Goal: Task Accomplishment & Management: Use online tool/utility

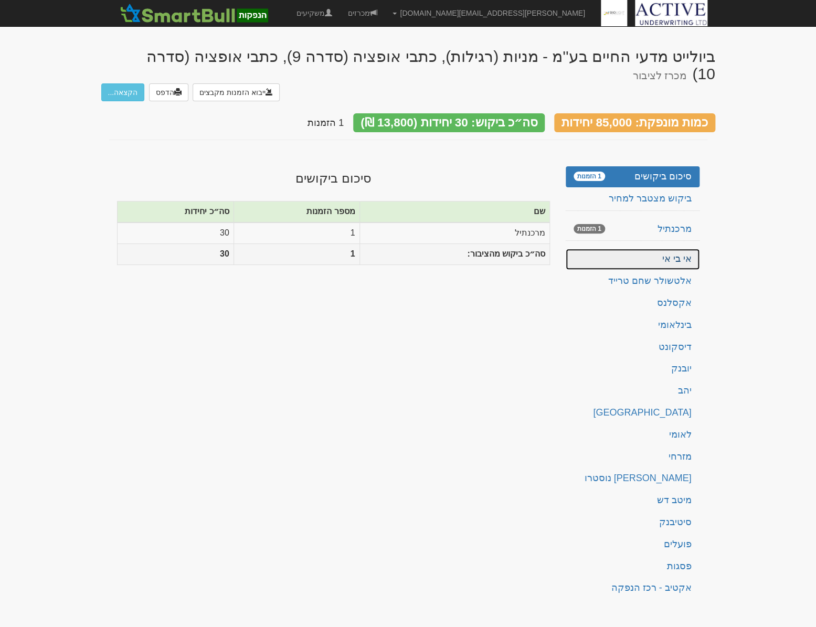
click at [664, 249] on link "אי בי אי" at bounding box center [632, 259] width 134 height 21
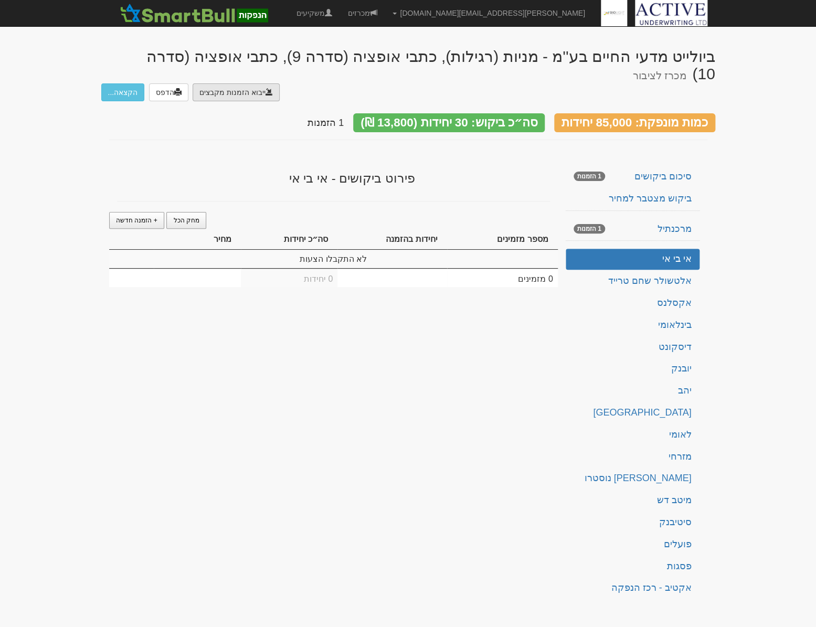
type input "C:\fakepath\PC#ISSU20250918_01151372.DAT"
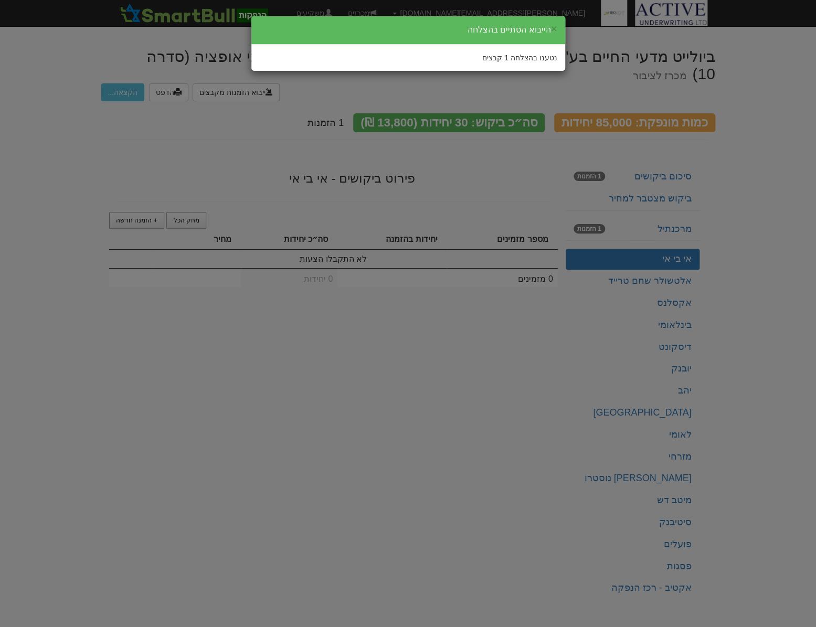
click at [249, 150] on div "× הייבוא הסתיים בהצלחה נטענו בהצלחה 1 קבצים" at bounding box center [408, 313] width 816 height 627
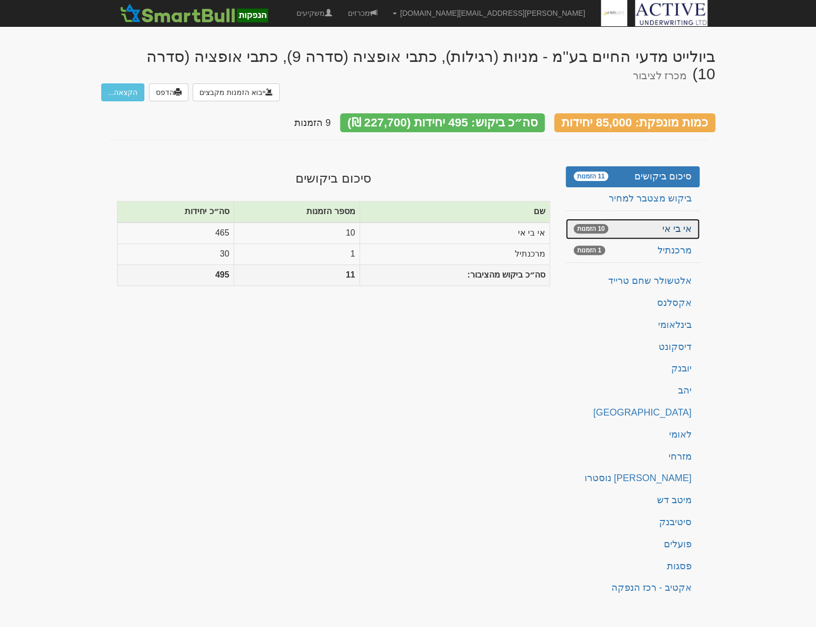
click at [652, 219] on link "אי בי אי 10 הזמנות" at bounding box center [632, 229] width 134 height 21
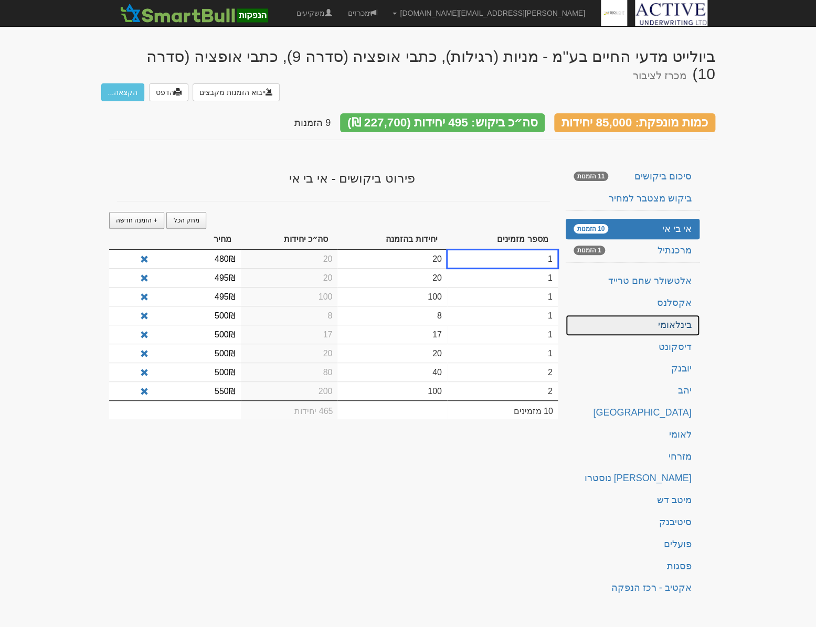
click at [682, 315] on link "בינלאומי" at bounding box center [632, 325] width 134 height 21
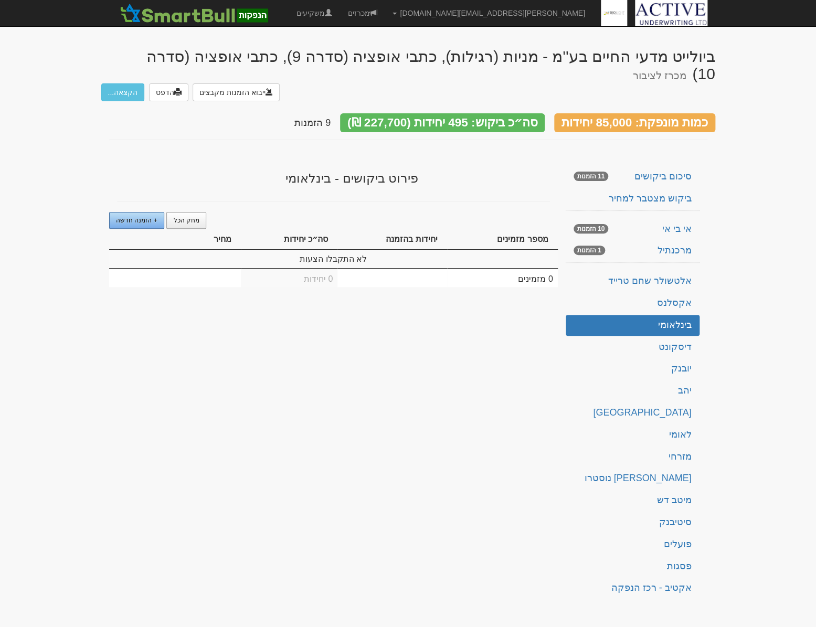
drag, startPoint x: 141, startPoint y: 213, endPoint x: 146, endPoint y: 215, distance: 5.5
click at [141, 213] on link "+ הזמנה חדשה" at bounding box center [137, 220] width 56 height 17
click at [411, 250] on td "1" at bounding box center [391, 259] width 109 height 18
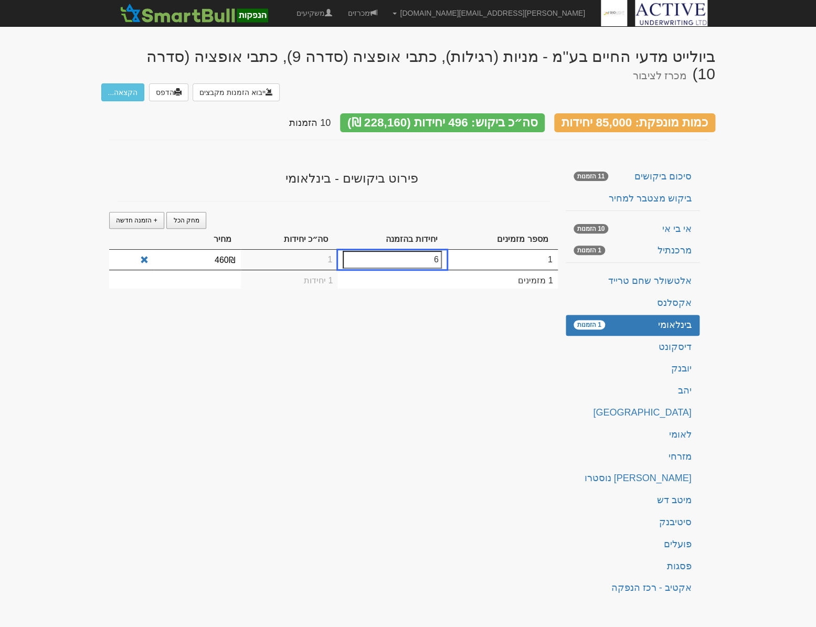
type input "6"
click at [276, 202] on div "פירוט ביקושים - בינלאומי מחק הכל + הזמנה חדשה מספר מזמינים יחידות בהזמנה סה״כ י…" at bounding box center [333, 230] width 433 height 138
click at [132, 217] on span "+ הזמנה חדשה" at bounding box center [136, 220] width 41 height 7
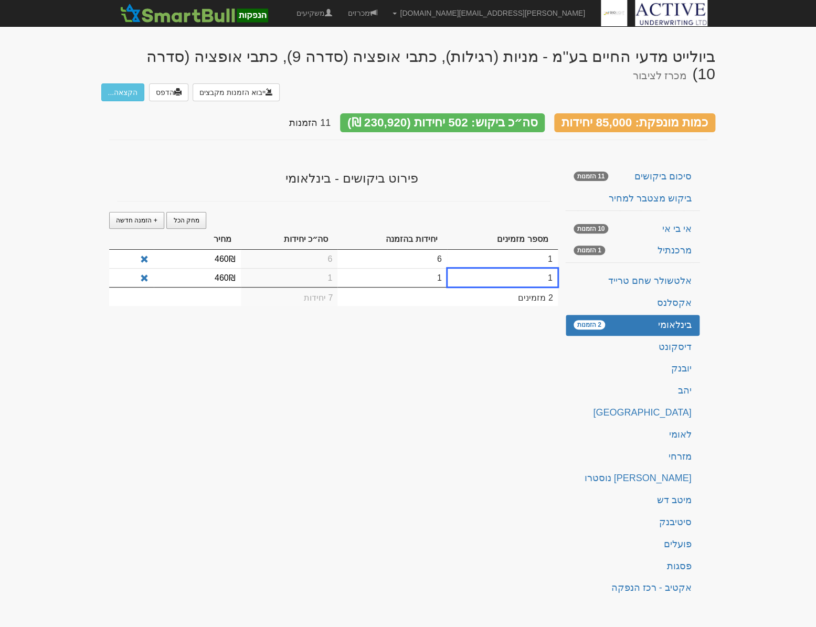
click at [421, 268] on td "1" at bounding box center [391, 277] width 109 height 19
type input "14"
click at [288, 276] on td "1" at bounding box center [289, 278] width 97 height 20
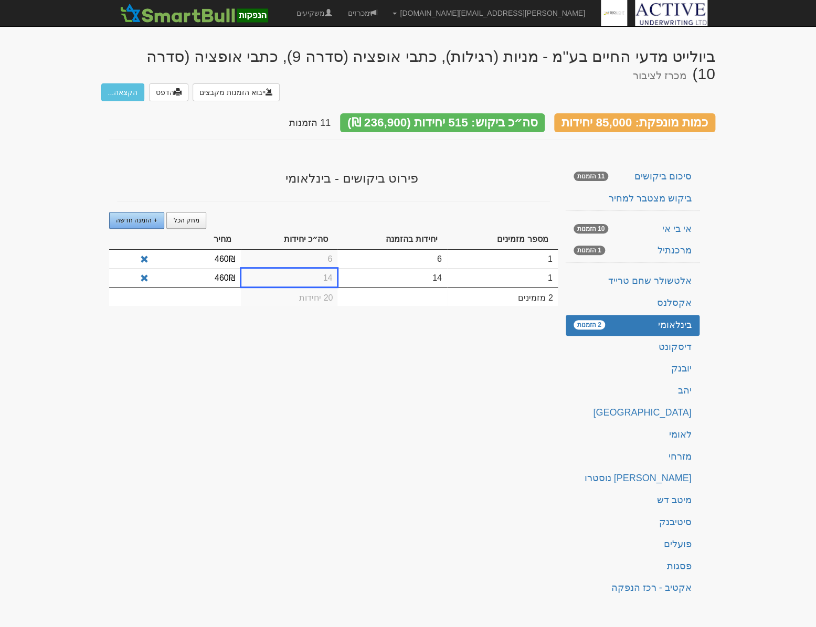
click at [131, 217] on span "+ הזמנה חדשה" at bounding box center [136, 220] width 41 height 7
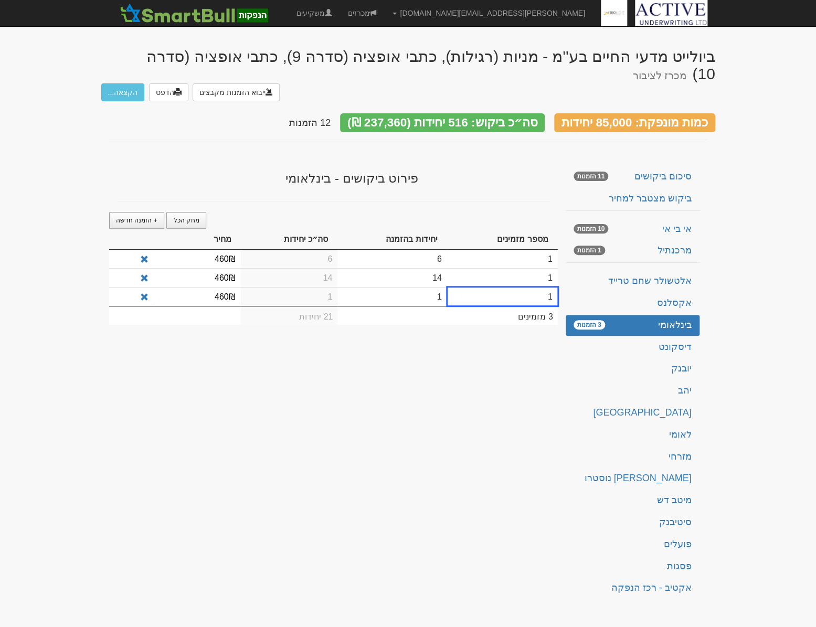
click at [526, 287] on td "1" at bounding box center [502, 296] width 111 height 19
click at [427, 288] on td "1" at bounding box center [391, 296] width 109 height 19
type input "17"
click at [317, 390] on div "ביולייט מדעי החיים בע''מ - מניות (רגילות), כתבי אופציה (סדרה 9), כתבי אופציה (ס…" at bounding box center [408, 320] width 614 height 566
click at [134, 217] on span "+ הזמנה חדשה" at bounding box center [136, 220] width 41 height 7
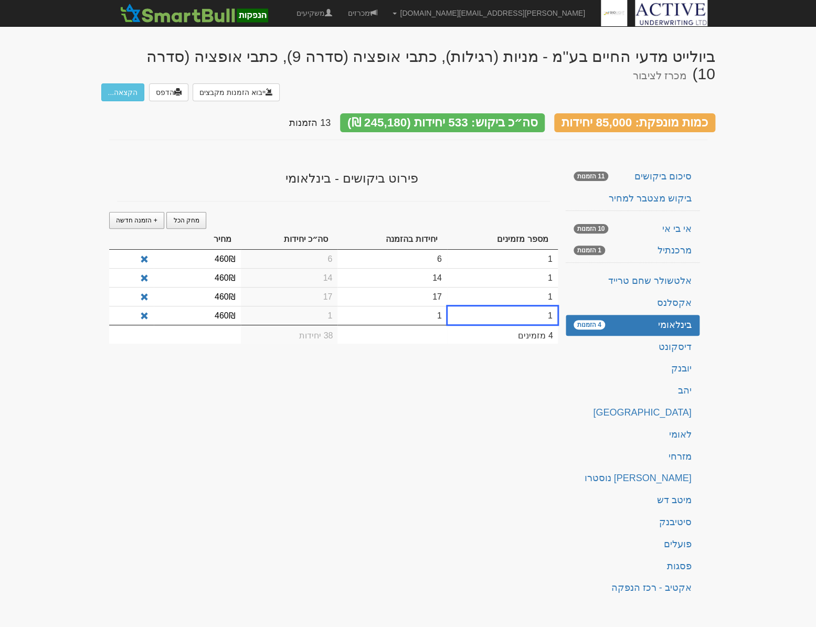
click at [430, 309] on td "1" at bounding box center [391, 315] width 109 height 19
type input "22"
click at [363, 361] on div "ביולייט מדעי החיים בע''מ - מניות (רגילות), כתבי אופציה (סדרה 9), כתבי אופציה (ס…" at bounding box center [408, 320] width 614 height 566
click at [137, 217] on span "+ הזמנה חדשה" at bounding box center [136, 220] width 41 height 7
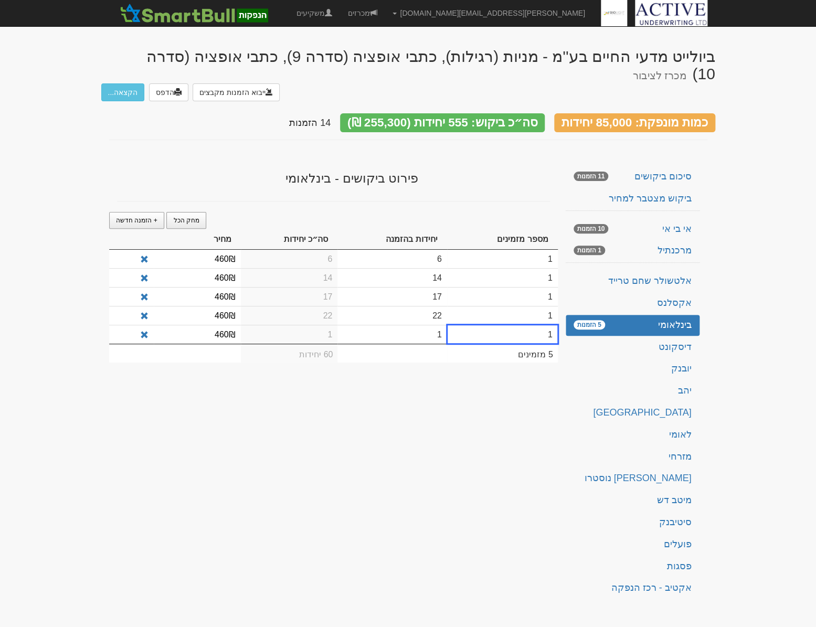
click at [524, 325] on td "1" at bounding box center [502, 334] width 111 height 19
click at [403, 327] on td "1" at bounding box center [391, 334] width 109 height 19
type input "25"
click at [282, 444] on div "ביולייט מדעי החיים בע''מ - מניות (רגילות), כתבי אופציה (סדרה 9), כתבי אופציה (ס…" at bounding box center [408, 320] width 614 height 566
drag, startPoint x: 123, startPoint y: 216, endPoint x: 135, endPoint y: 219, distance: 13.0
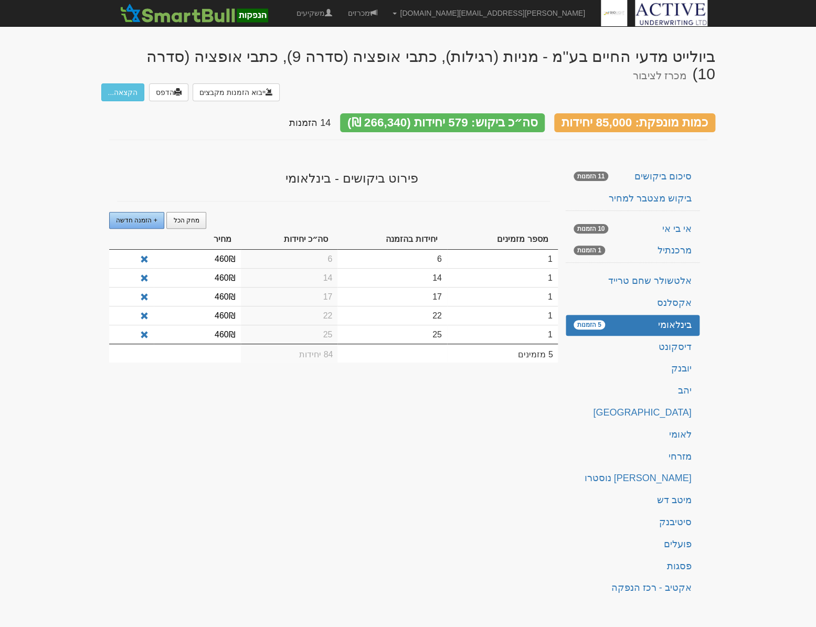
click at [123, 216] on link "+ הזמנה חדשה" at bounding box center [137, 220] width 56 height 17
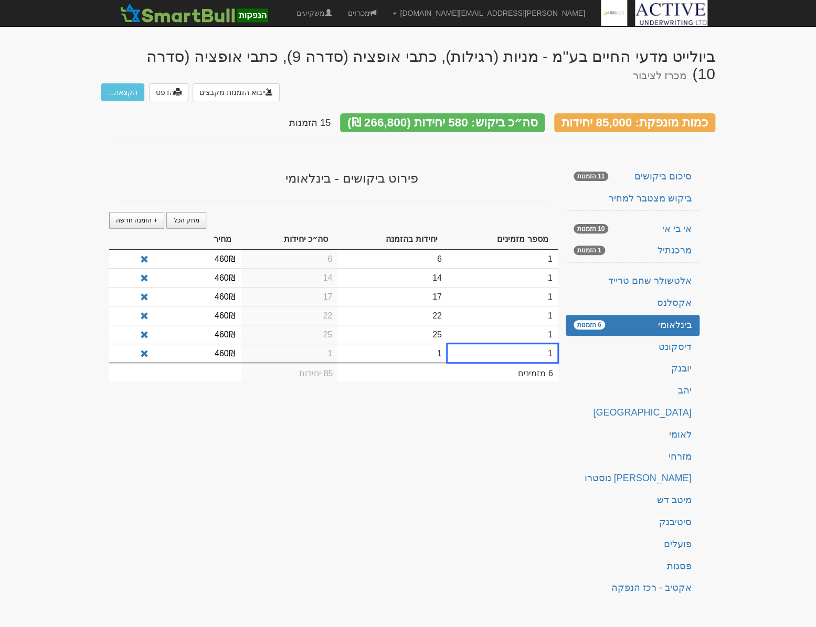
click at [414, 348] on td "1" at bounding box center [391, 353] width 109 height 19
type input "27"
click at [357, 404] on div "ביולייט מדעי החיים בע''מ - מניות (רגילות), כתבי אופציה (סדרה 9), כתבי אופציה (ס…" at bounding box center [408, 320] width 614 height 566
click at [129, 217] on span "+ הזמנה חדשה" at bounding box center [136, 220] width 41 height 7
click at [422, 368] on td "1" at bounding box center [391, 371] width 109 height 19
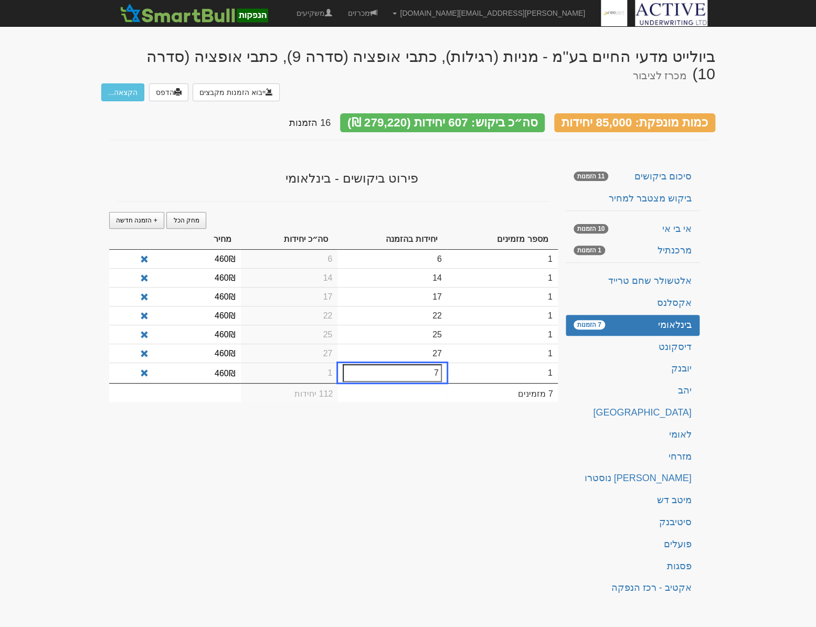
click at [372, 429] on div "ביולייט מדעי החיים בע''מ - מניות (רגילות), כתבי אופציה (סדרה 9), כתבי אופציה (ס…" at bounding box center [408, 320] width 614 height 566
click at [425, 363] on td "7" at bounding box center [391, 371] width 109 height 19
type input "41"
click at [387, 420] on div "ביולייט מדעי החיים בע''מ - מניות (רגילות), כתבי אופציה (סדרה 9), כתבי אופציה (ס…" at bounding box center [408, 320] width 614 height 566
click at [140, 212] on link "+ הזמנה חדשה" at bounding box center [137, 220] width 56 height 17
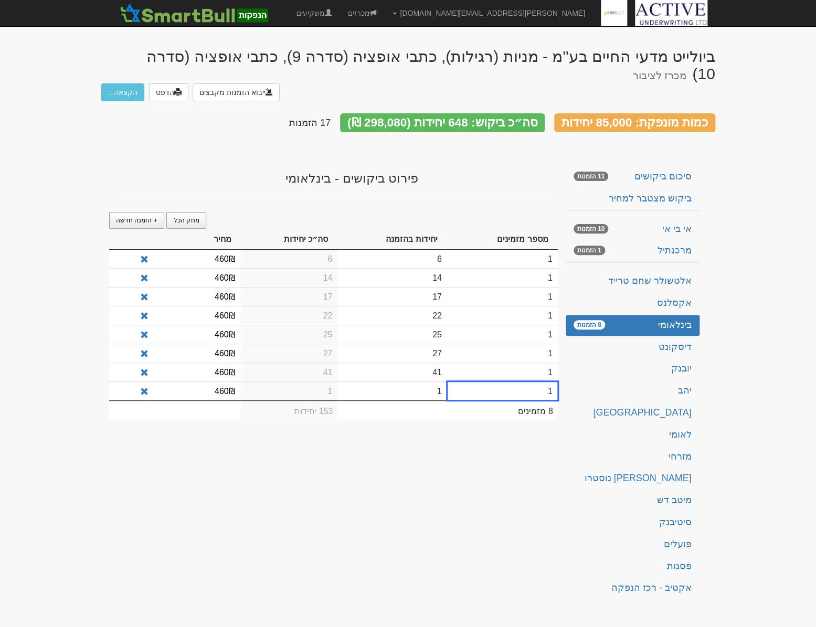
click at [430, 384] on td "1" at bounding box center [391, 390] width 109 height 19
type input "97"
click at [311, 434] on div "ביולייט מדעי החיים בע''מ - מניות (רגילות), כתבי אופציה (סדרה 9), כתבי אופציה (ס…" at bounding box center [408, 320] width 614 height 566
click at [141, 217] on span "+ הזמנה חדשה" at bounding box center [136, 220] width 41 height 7
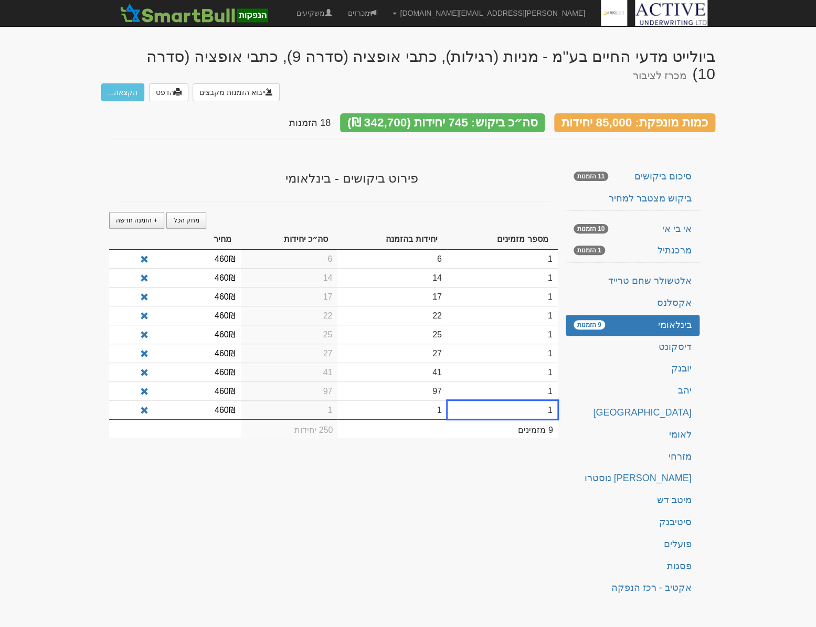
click at [430, 404] on td "1" at bounding box center [391, 409] width 109 height 19
type input "117"
click at [421, 455] on div "ביולייט מדעי החיים בע''מ - מניות (רגילות), כתבי אופציה (סדרה 9), כתבי אופציה (ס…" at bounding box center [408, 320] width 614 height 566
click at [126, 217] on span "+ הזמנה חדשה" at bounding box center [136, 220] width 41 height 7
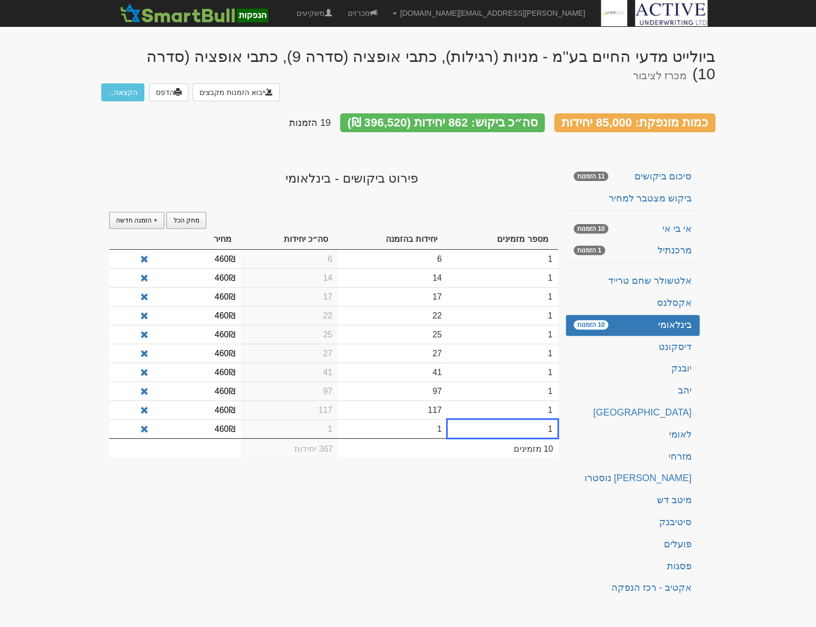
click at [409, 423] on td "1" at bounding box center [391, 428] width 109 height 19
type input "155"
click at [388, 475] on div "ביולייט מדעי החיים בע''מ - מניות (רגילות), כתבי אופציה (סדרה 9), כתבי אופציה (ס…" at bounding box center [408, 320] width 614 height 566
click at [146, 217] on span "+ הזמנה חדשה" at bounding box center [136, 220] width 41 height 7
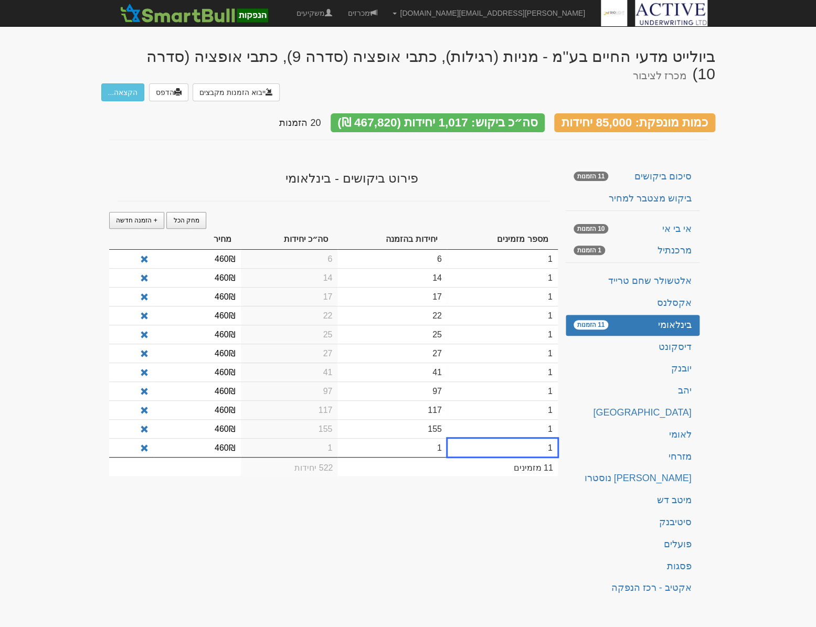
click at [421, 438] on td "1" at bounding box center [391, 447] width 109 height 19
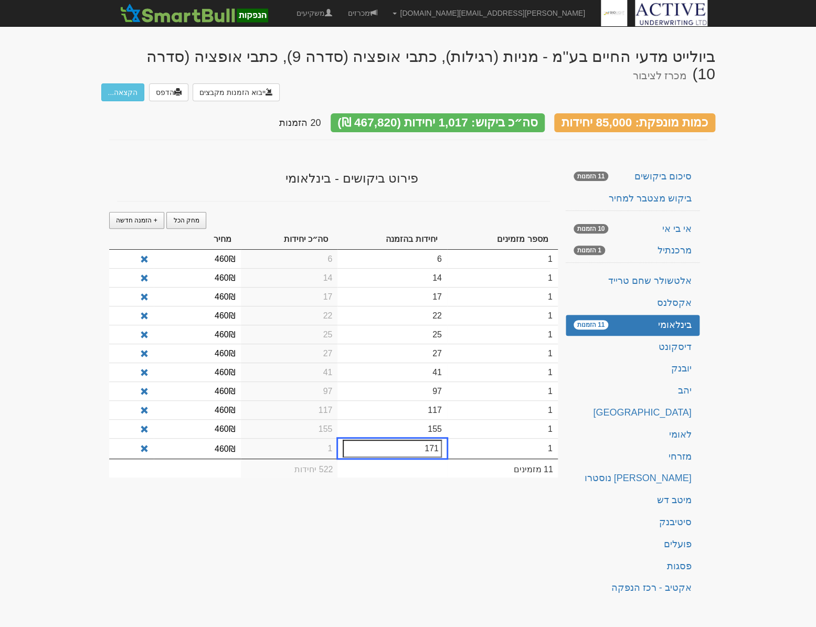
type input "171"
click at [412, 542] on div "ביולייט מדעי החיים בע''מ - מניות (רגילות), כתבי אופציה (סדרה 9), כתבי אופציה (ס…" at bounding box center [408, 320] width 614 height 566
click at [133, 217] on span "+ הזמנה חדשה" at bounding box center [136, 220] width 41 height 7
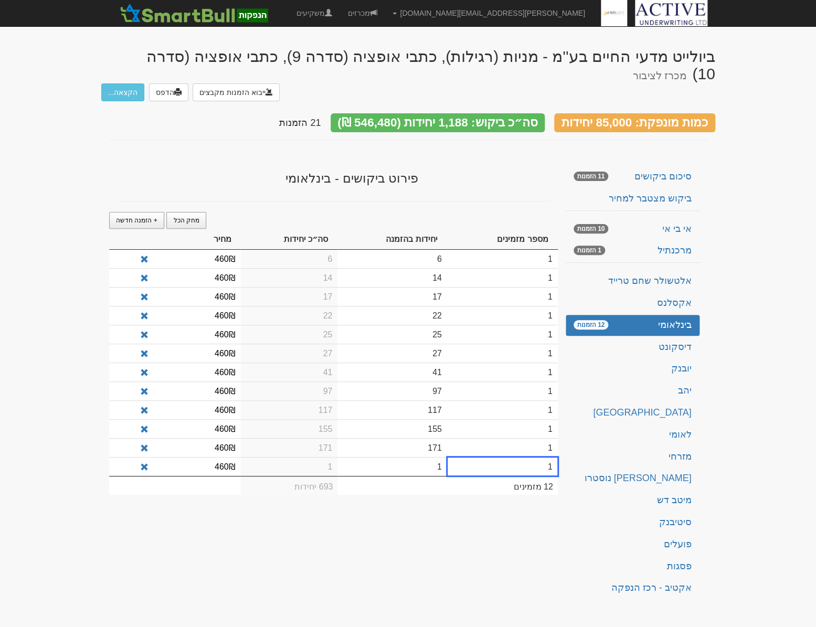
click at [425, 461] on td "1" at bounding box center [391, 466] width 109 height 19
type input "300"
click at [393, 500] on div "ביולייט מדעי החיים בע''מ - מניות (רגילות), כתבי אופציה (סדרה 9), כתבי אופציה (ס…" at bounding box center [408, 320] width 614 height 566
click at [135, 217] on span "+ הזמנה חדשה" at bounding box center [136, 220] width 41 height 7
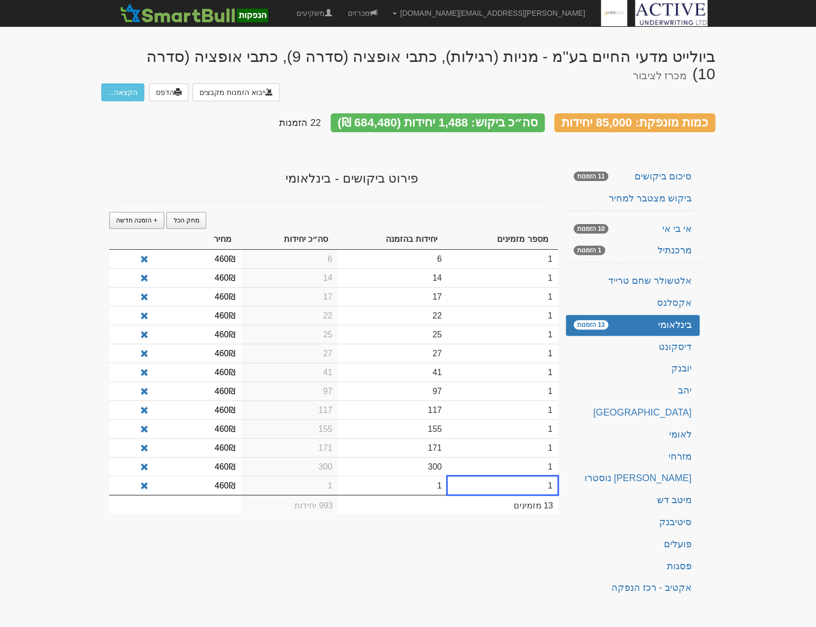
click at [424, 477] on td "1" at bounding box center [391, 485] width 109 height 19
type input "374"
click at [431, 556] on div "ביולייט מדעי החיים בע''מ - מניות (רגילות), כתבי אופציה (סדרה 9), כתבי אופציה (ס…" at bounding box center [408, 320] width 614 height 566
click at [142, 217] on span "+ הזמנה חדשה" at bounding box center [136, 220] width 41 height 7
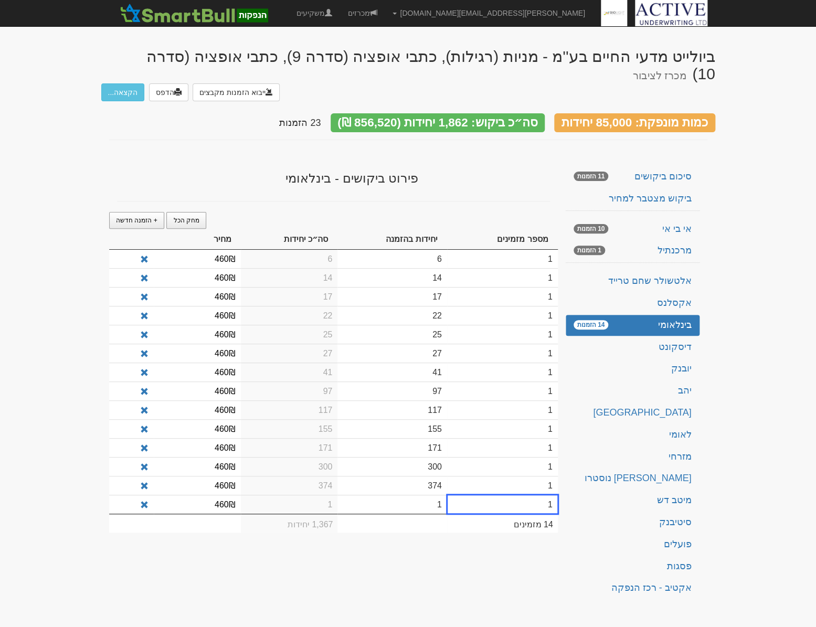
click at [428, 498] on td "1" at bounding box center [391, 504] width 109 height 19
type input "543"
click at [427, 520] on td at bounding box center [391, 524] width 109 height 19
click at [435, 498] on td "1" at bounding box center [391, 504] width 109 height 19
type input "543"
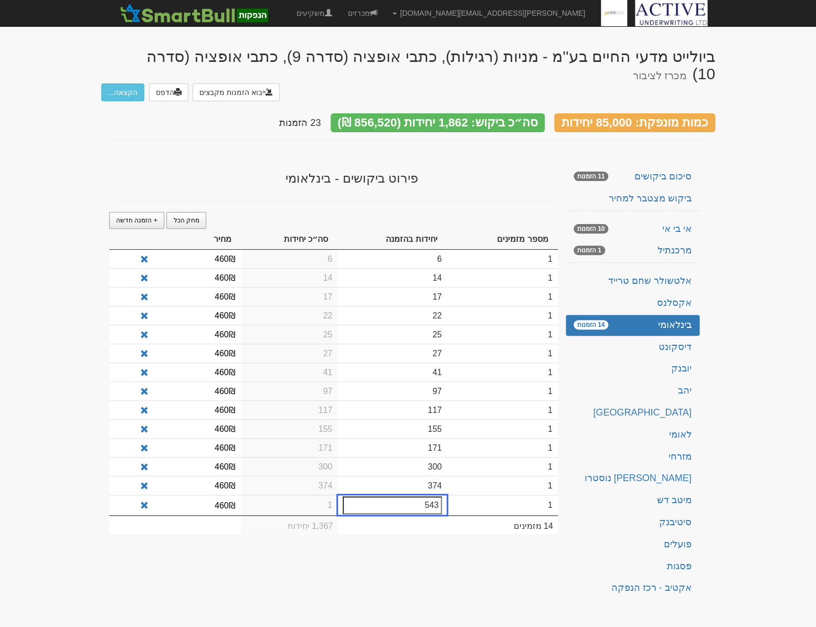
click at [416, 515] on td at bounding box center [391, 524] width 109 height 19
click at [403, 497] on td "1" at bounding box center [391, 504] width 109 height 19
click at [435, 496] on td "1" at bounding box center [391, 504] width 109 height 19
click at [144, 217] on span "+ הזמנה חדשה" at bounding box center [136, 220] width 41 height 7
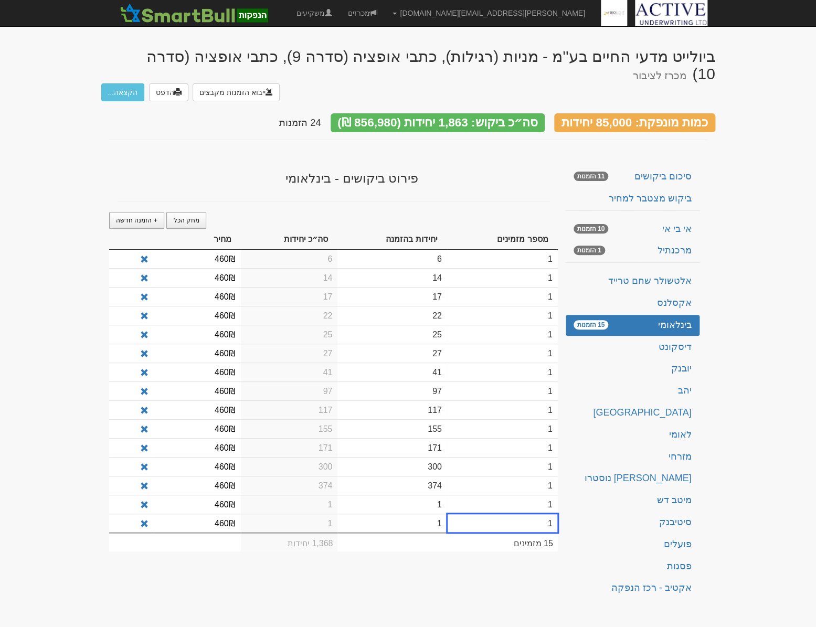
click at [422, 495] on td "1" at bounding box center [391, 504] width 109 height 19
type input "543"
click at [408, 513] on td "1" at bounding box center [391, 522] width 109 height 19
type input "934"
click at [365, 566] on div "ביולייט מדעי החיים בע''מ - מניות (רגילות), כתבי אופציה (סדרה 9), כתבי אופציה (ס…" at bounding box center [408, 320] width 614 height 566
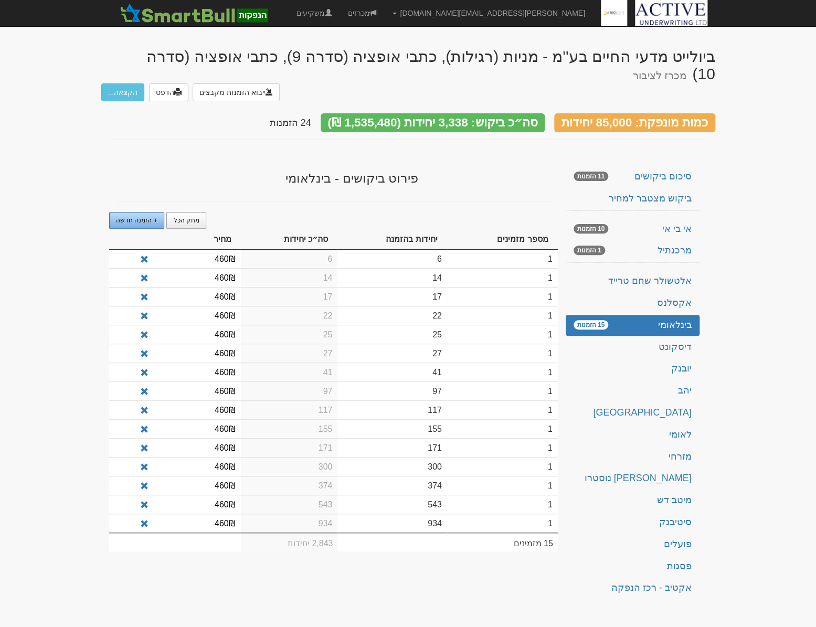
click at [129, 217] on span "+ הזמנה חדשה" at bounding box center [136, 220] width 41 height 7
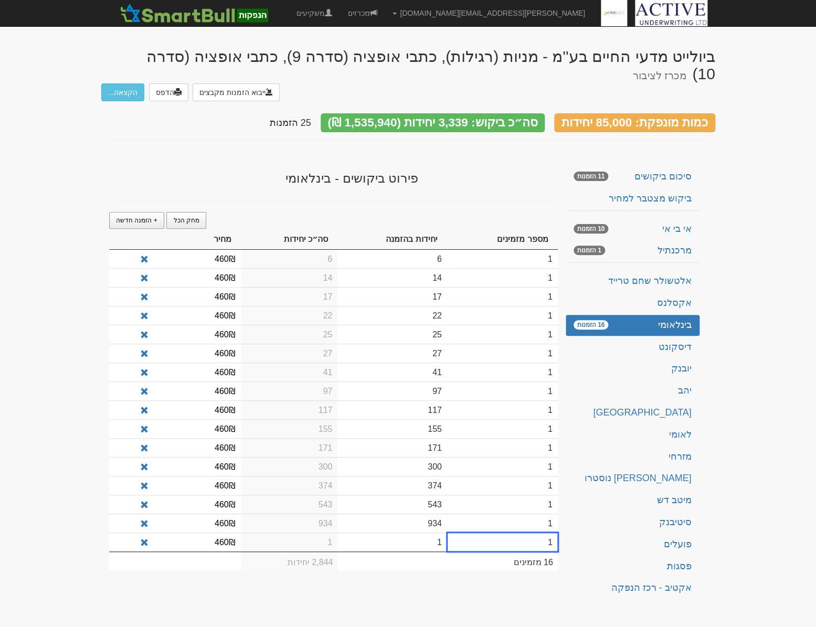
click at [433, 536] on td "1" at bounding box center [391, 541] width 109 height 19
type input "250"
click at [422, 561] on td at bounding box center [391, 562] width 109 height 19
click at [429, 532] on td "1" at bounding box center [391, 541] width 109 height 19
type input "250"
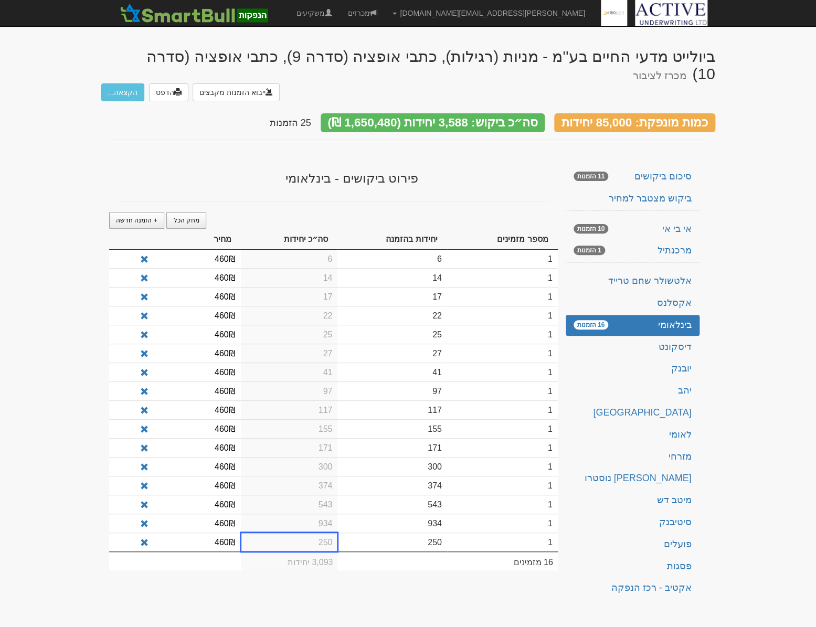
click at [420, 560] on td at bounding box center [391, 560] width 109 height 19
click at [152, 217] on span "+ הזמנה חדשה" at bounding box center [136, 220] width 41 height 7
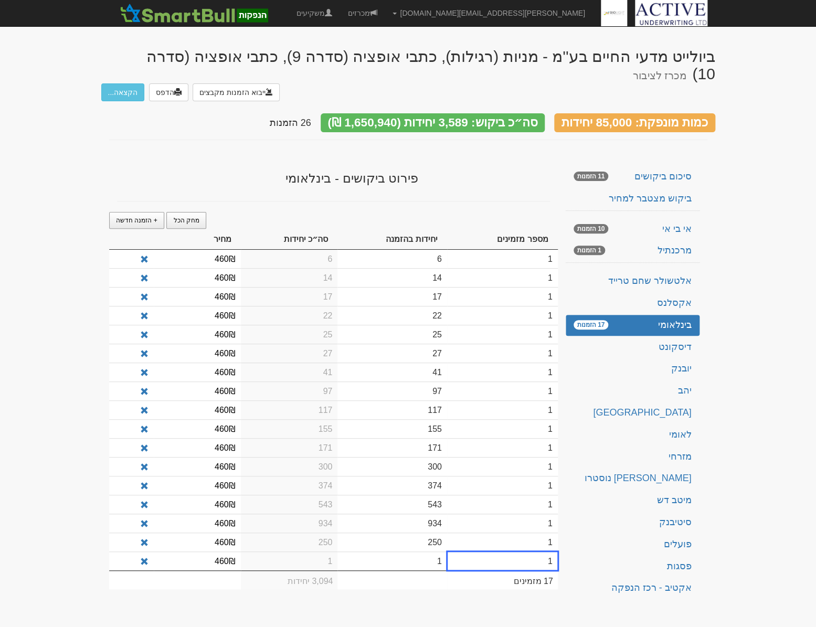
click at [410, 552] on td "1" at bounding box center [391, 560] width 109 height 19
type input "500"
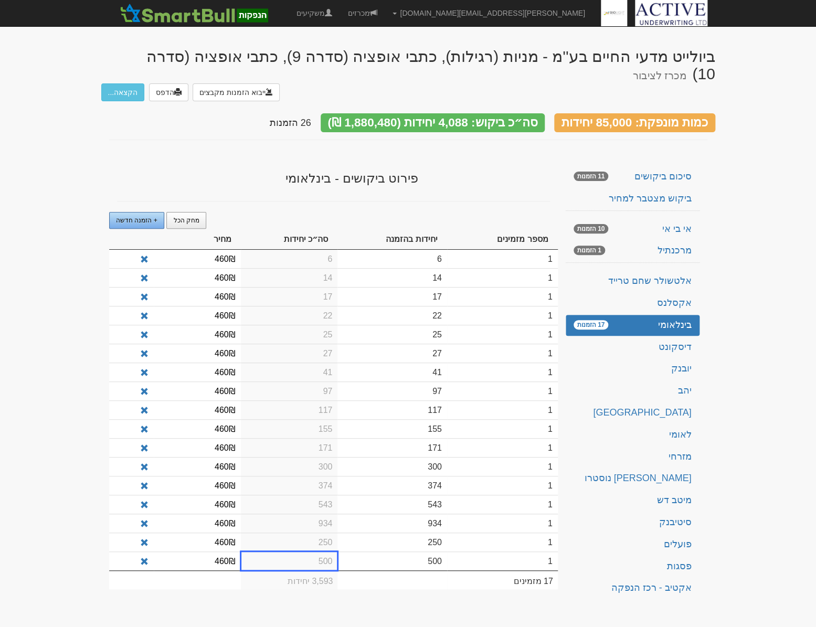
click at [142, 217] on span "+ הזמנה חדשה" at bounding box center [136, 220] width 41 height 7
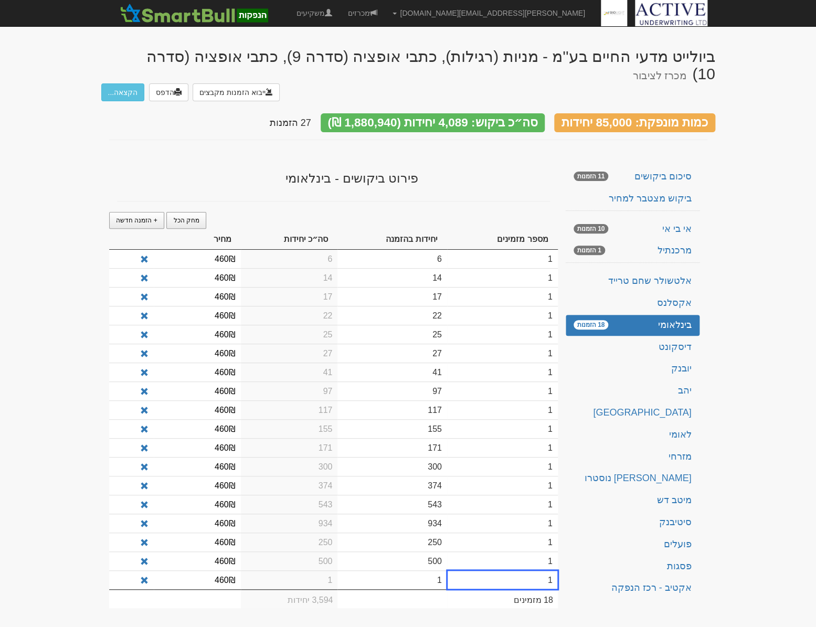
click at [425, 576] on td "1" at bounding box center [391, 579] width 109 height 19
type input "225"
click at [257, 161] on div "פירוט ביקושים - בינלאומי" at bounding box center [333, 175] width 448 height 29
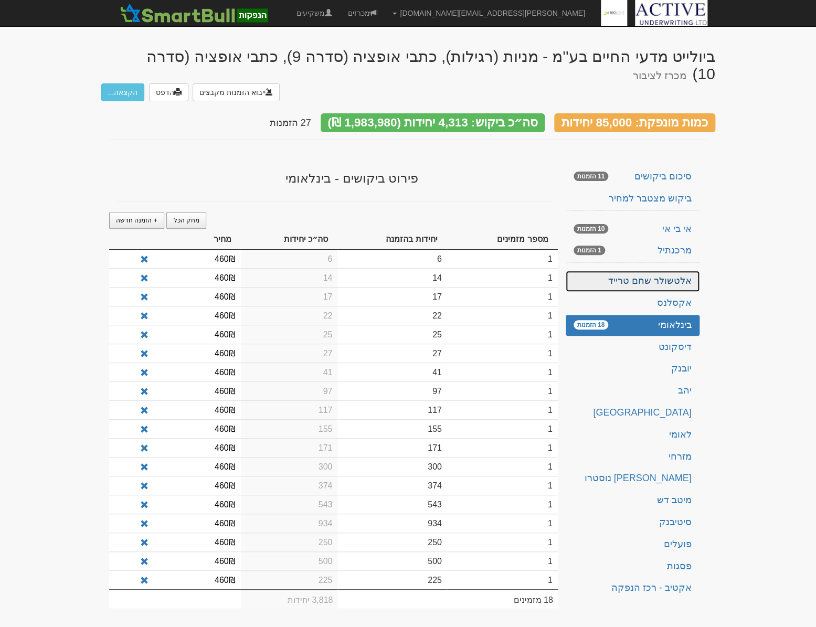
click at [679, 281] on link "אלטשולר שחם טרייד" at bounding box center [632, 281] width 134 height 21
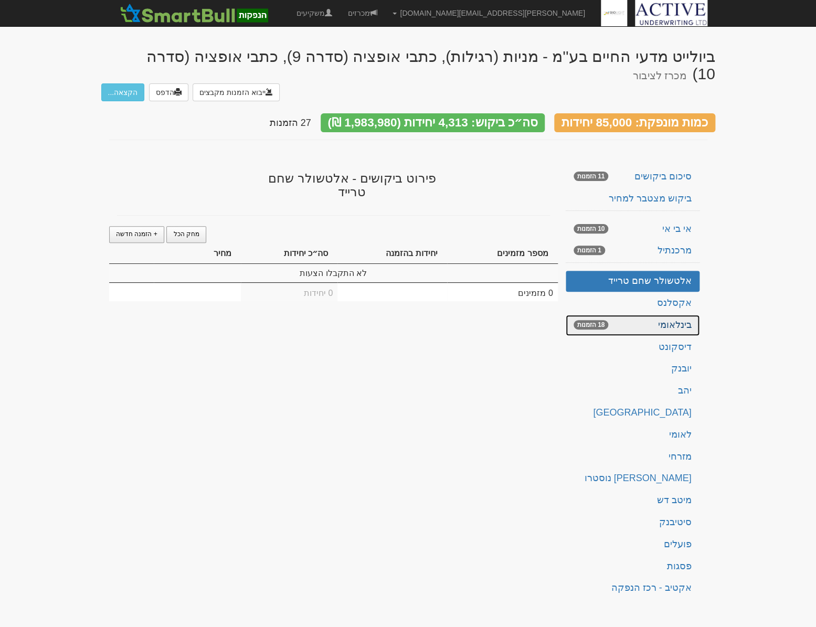
click at [691, 317] on link "בינלאומי 18 הזמנות" at bounding box center [632, 325] width 134 height 21
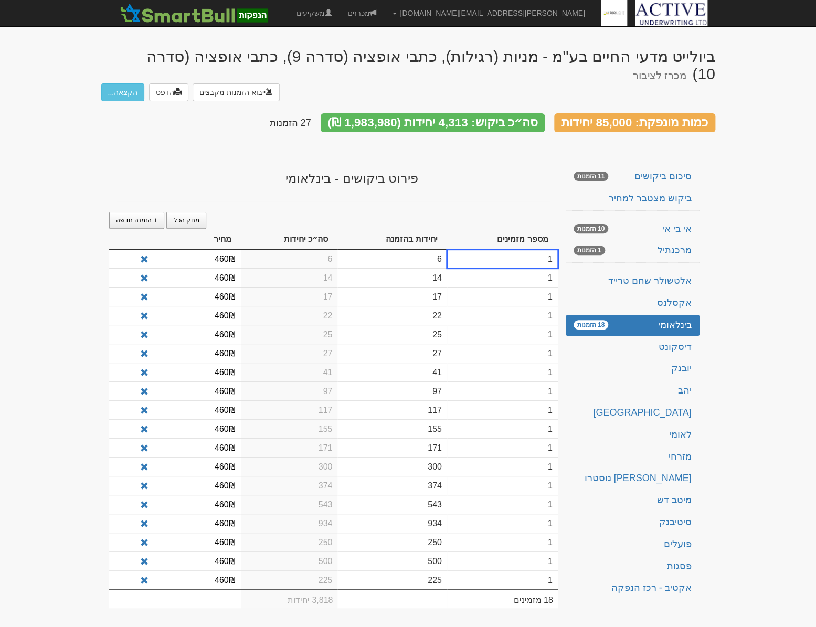
click at [219, 178] on div "פירוט ביקושים - בינלאומי" at bounding box center [333, 175] width 448 height 29
click at [748, 279] on body "neil@activeu.co.il הגדרות חשבונות הנפקה תבניות הודעות קיבול" at bounding box center [408, 313] width 816 height 627
click at [669, 174] on link "סיכום ביקושים 11 הזמנות" at bounding box center [632, 176] width 134 height 21
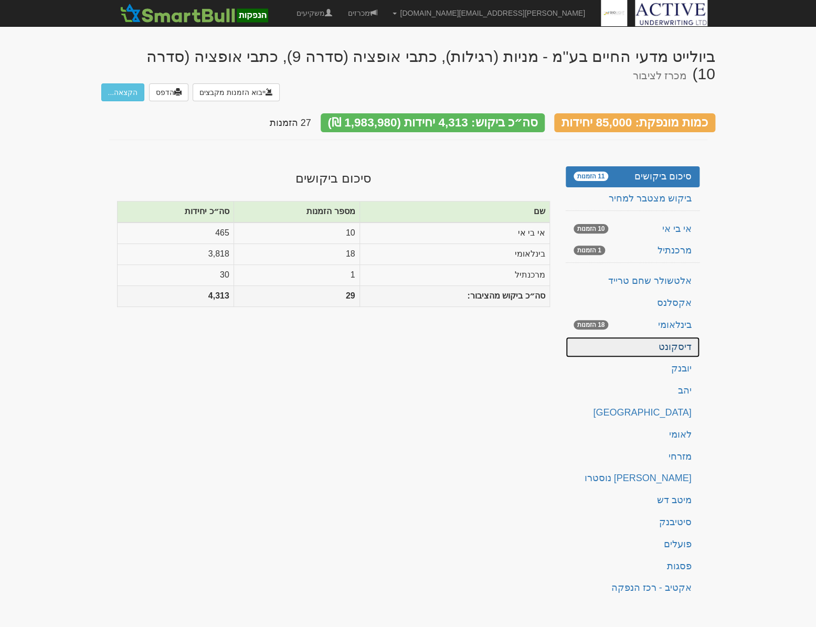
click at [661, 346] on link "דיסקונט" at bounding box center [632, 347] width 134 height 21
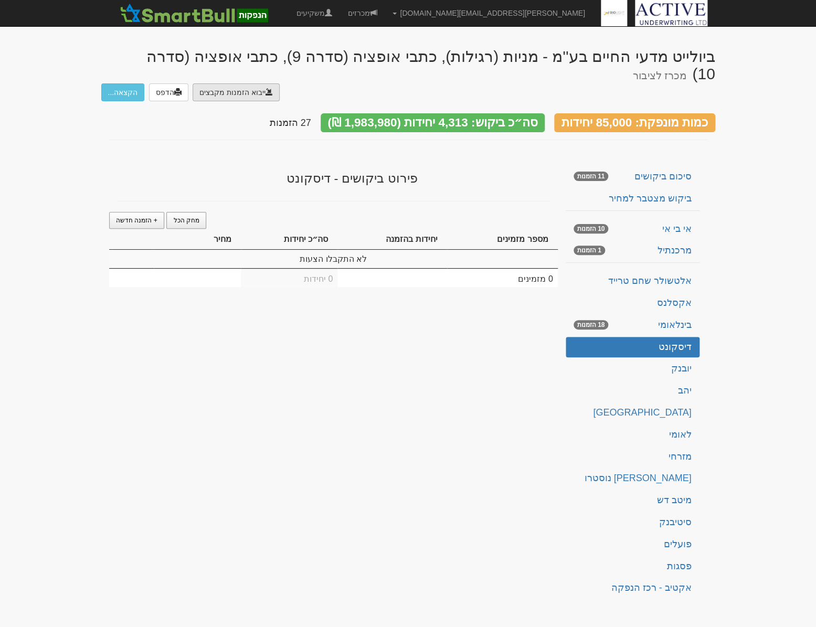
type input "C:\fakepath\ds138119"
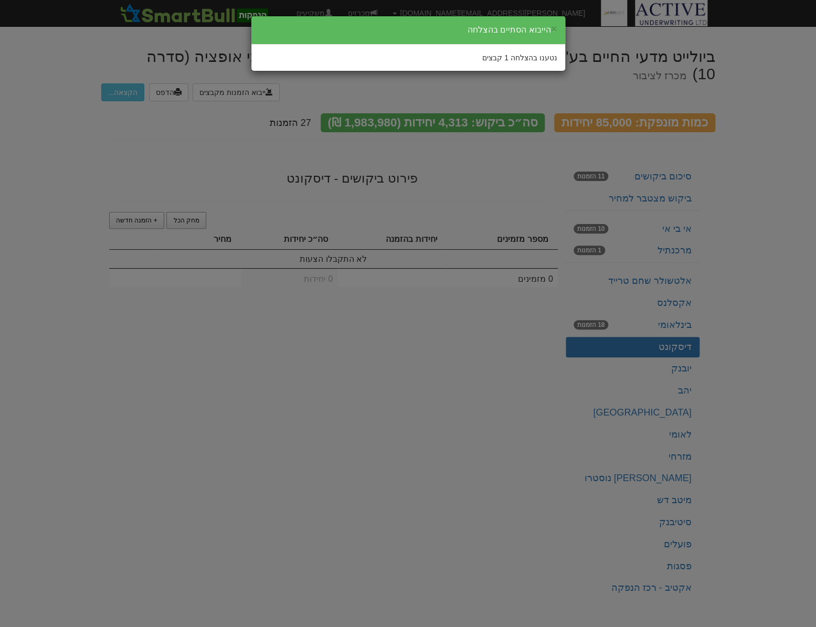
click at [206, 154] on div "× הייבוא הסתיים בהצלחה נטענו בהצלחה 1 קבצים" at bounding box center [408, 313] width 816 height 627
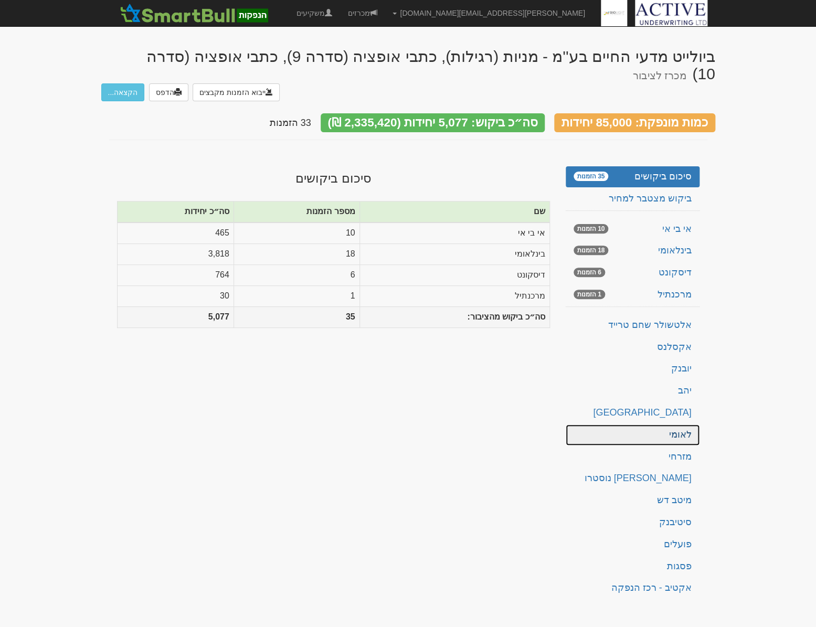
click at [661, 424] on link "לאומי" at bounding box center [632, 434] width 134 height 21
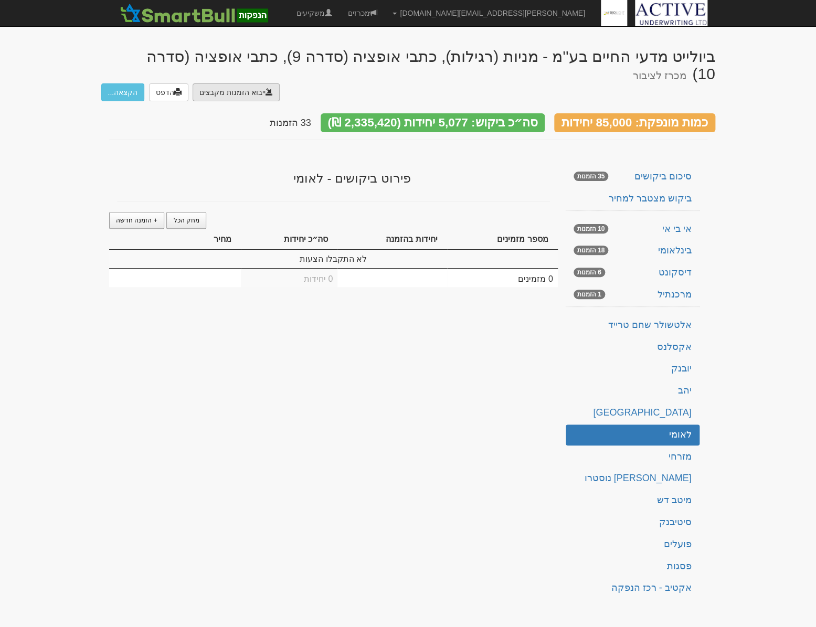
type input "C:\fakepath\bl501122.ems"
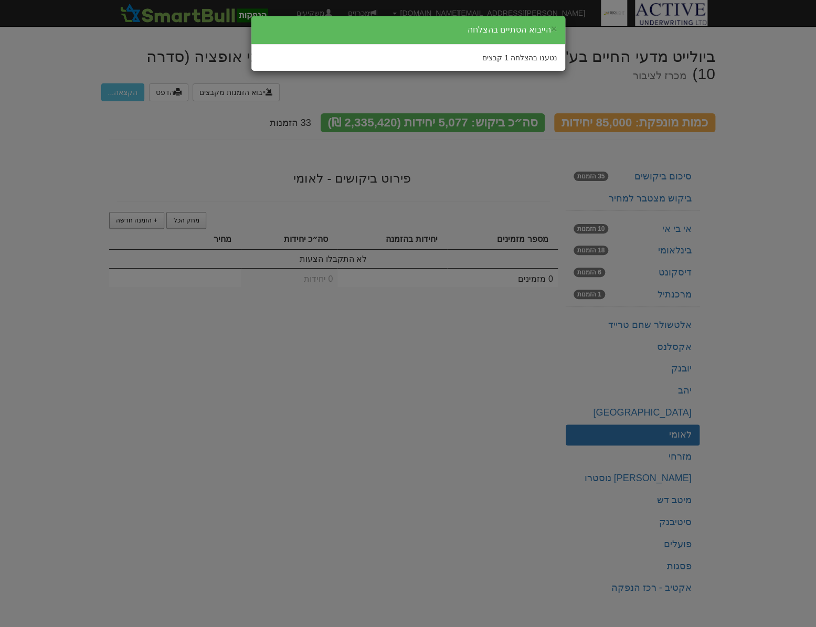
click at [210, 139] on div "× הייבוא הסתיים בהצלחה נטענו בהצלחה 1 קבצים" at bounding box center [408, 313] width 816 height 627
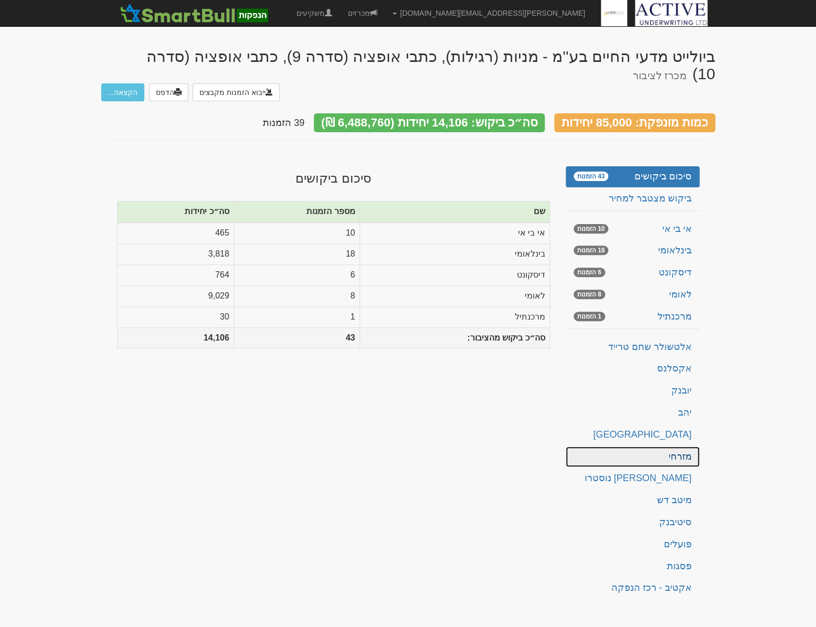
click at [667, 446] on link "מזרחי" at bounding box center [632, 456] width 134 height 21
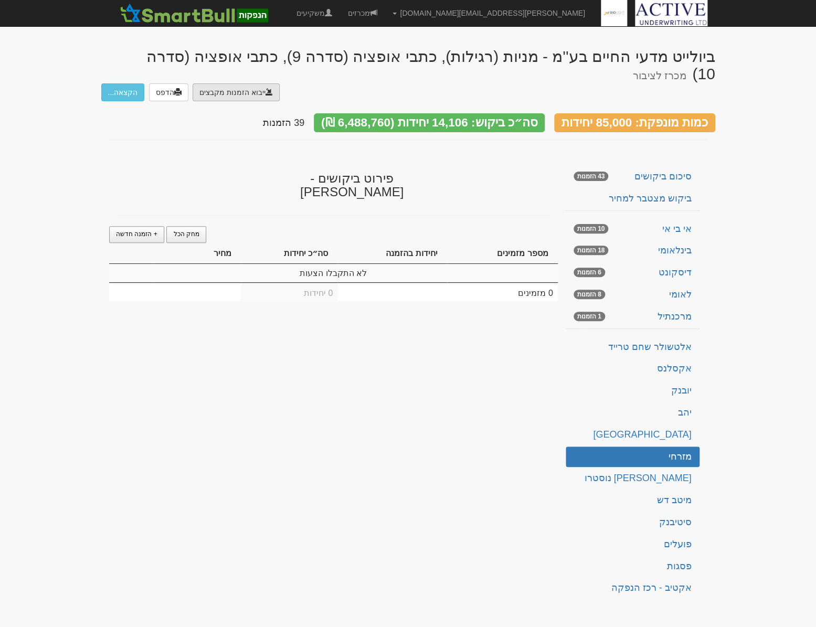
type input "C:\fakepath\MZ1151372.EMS"
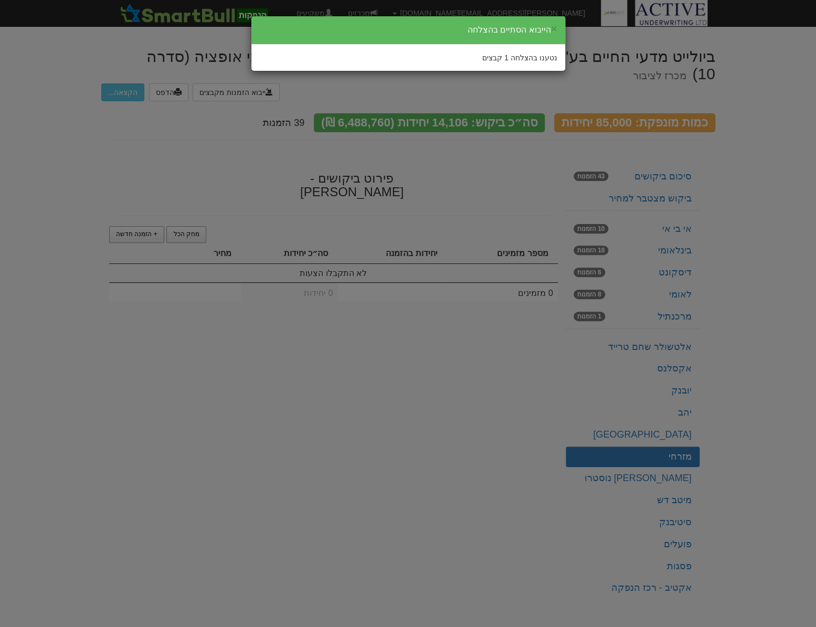
click at [215, 143] on div "× הייבוא הסתיים בהצלחה נטענו בהצלחה 1 קבצים" at bounding box center [408, 313] width 816 height 627
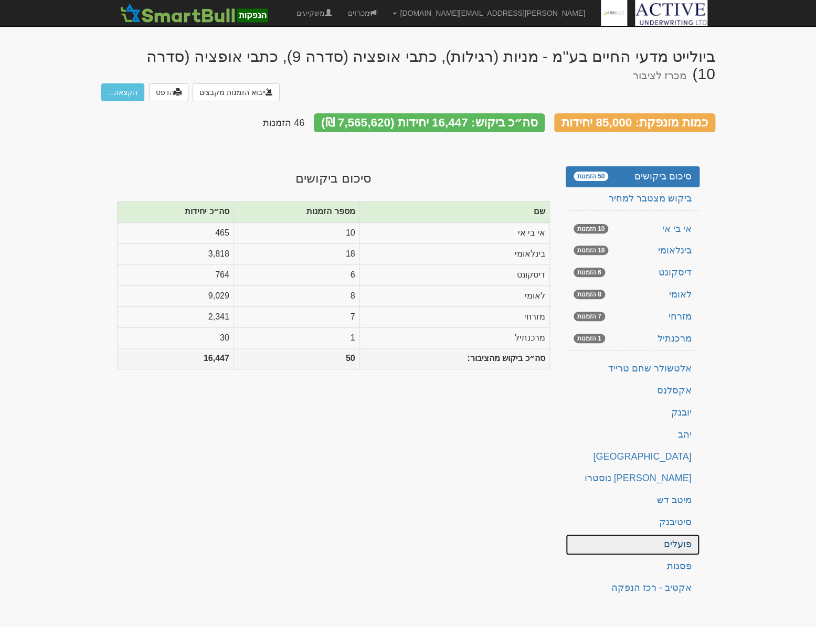
click at [655, 534] on link "פועלים" at bounding box center [632, 544] width 134 height 21
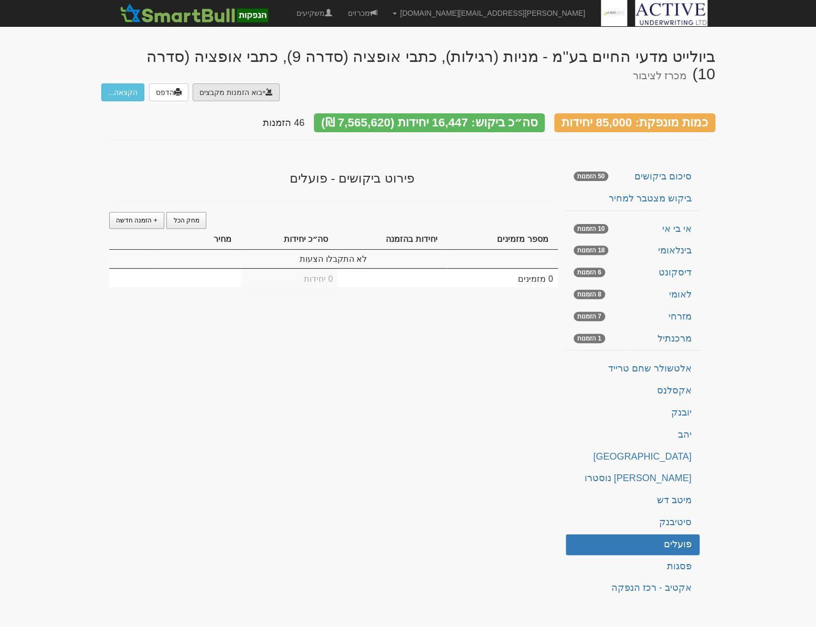
type input "C:\fakepath\NLPO.DMYKLALI.HANPAKOT.C1123"
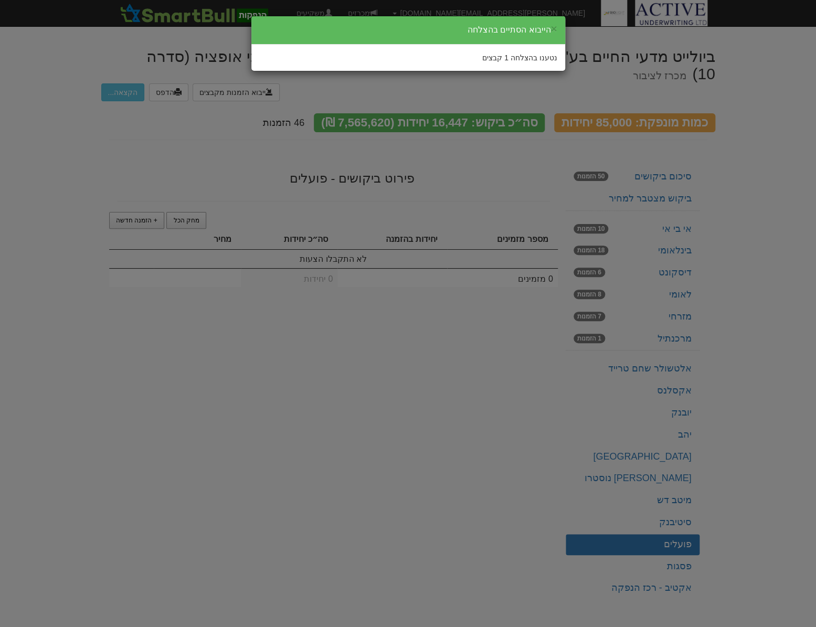
click at [264, 168] on div "× הייבוא הסתיים בהצלחה נטענו בהצלחה 1 קבצים" at bounding box center [408, 313] width 816 height 627
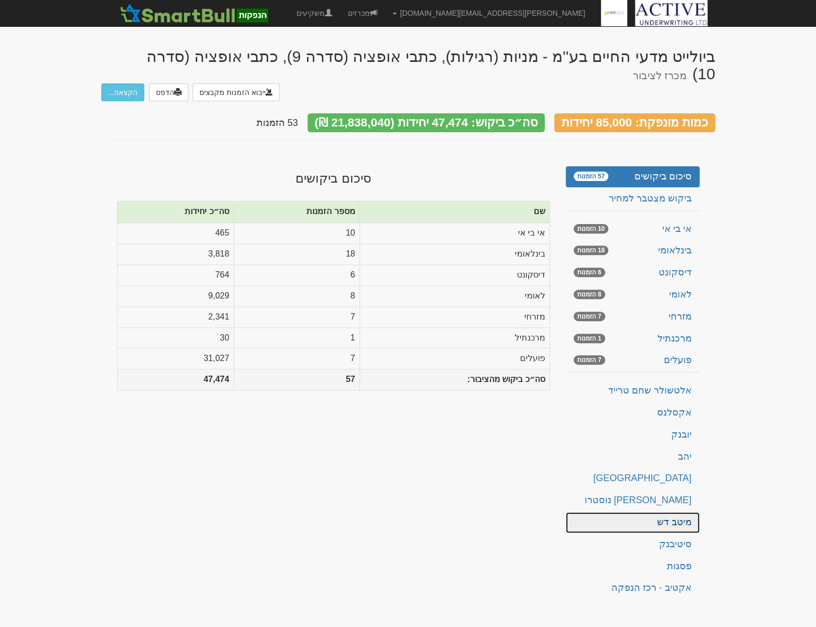
click at [688, 513] on link "מיטב דש" at bounding box center [632, 522] width 134 height 21
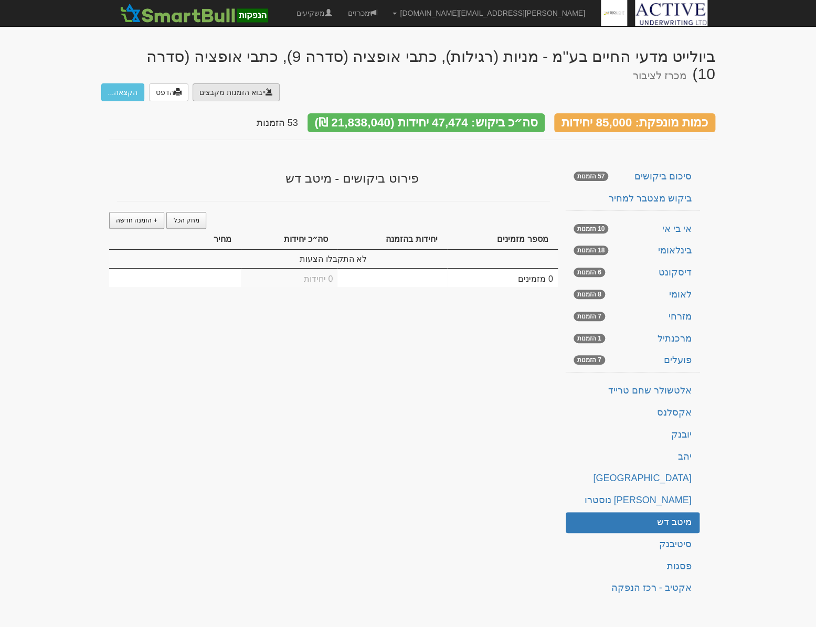
type input "C:\fakepath\PC#ISSU20250918_01151372.DAT"
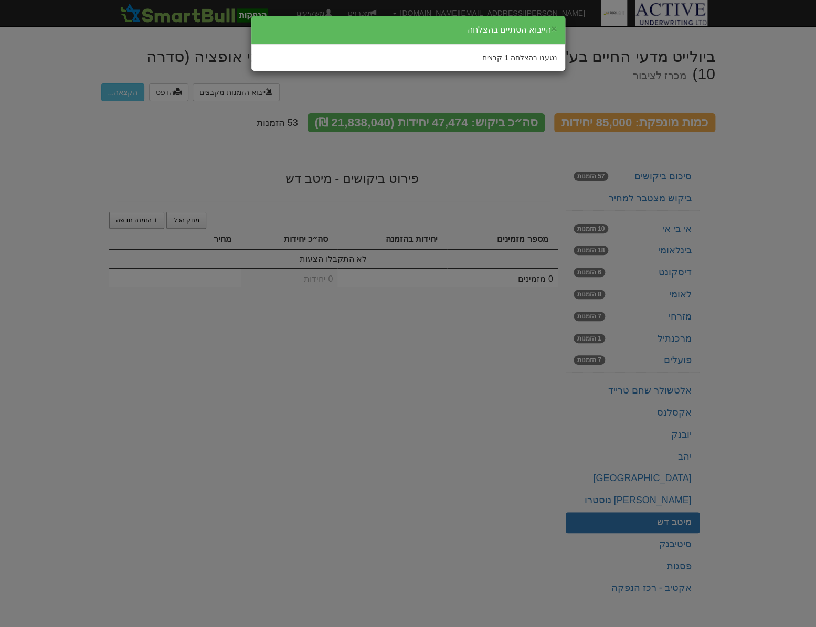
click at [425, 158] on div "× הייבוא הסתיים בהצלחה נטענו בהצלחה 1 קבצים" at bounding box center [408, 313] width 816 height 627
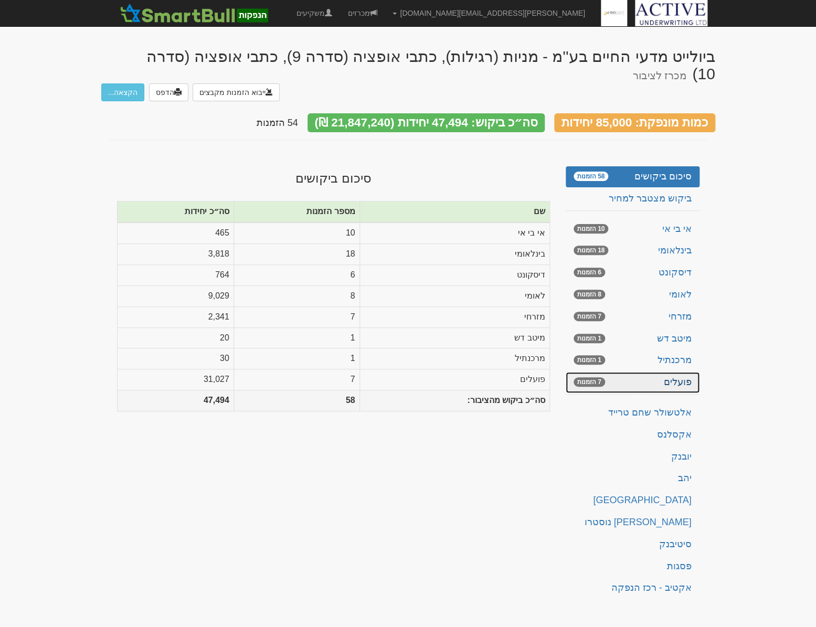
click at [667, 372] on link "פועלים 7 הזמנות" at bounding box center [632, 382] width 134 height 21
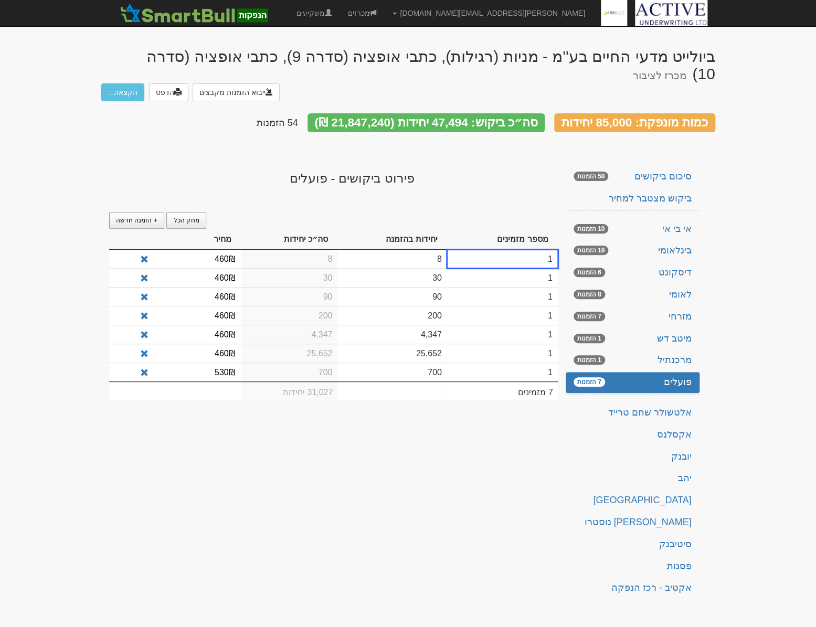
click at [345, 468] on div "ביולייט מדעי החיים בע''מ - מניות (רגילות), כתבי אופציה (סדרה 9), כתבי אופציה (ס…" at bounding box center [408, 320] width 614 height 566
click at [784, 442] on body "[PERSON_NAME][EMAIL_ADDRESS][DOMAIN_NAME] הגדרות חשבונות הנפקה תבניות הודעות קי…" at bounding box center [408, 313] width 816 height 627
drag, startPoint x: 405, startPoint y: 341, endPoint x: 446, endPoint y: 343, distance: 41.5
click at [446, 344] on td "25,652" at bounding box center [391, 353] width 109 height 19
click at [327, 453] on div "ביולייט מדעי החיים בע''מ - מניות (רגילות), כתבי אופציה (סדרה 9), כתבי אופציה (ס…" at bounding box center [408, 320] width 614 height 566
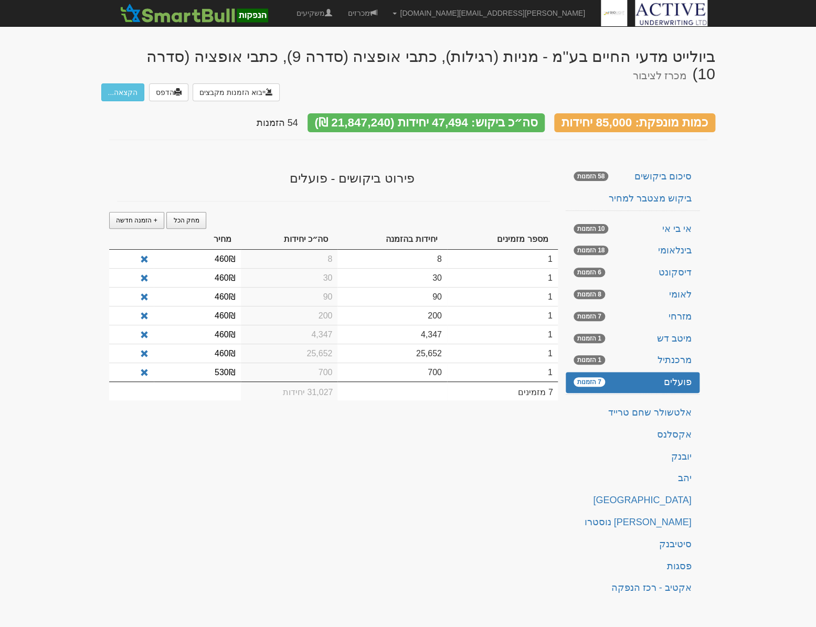
click at [473, 426] on div "ביולייט מדעי החיים בע''מ - מניות (רגילות), כתבי אופציה (סדרה 9), כתבי אופציה (ס…" at bounding box center [408, 320] width 614 height 566
click at [45, 145] on body "[PERSON_NAME][EMAIL_ADDRESS][DOMAIN_NAME] הגדרות חשבונות הנפקה תבניות הודעות קי…" at bounding box center [408, 313] width 816 height 627
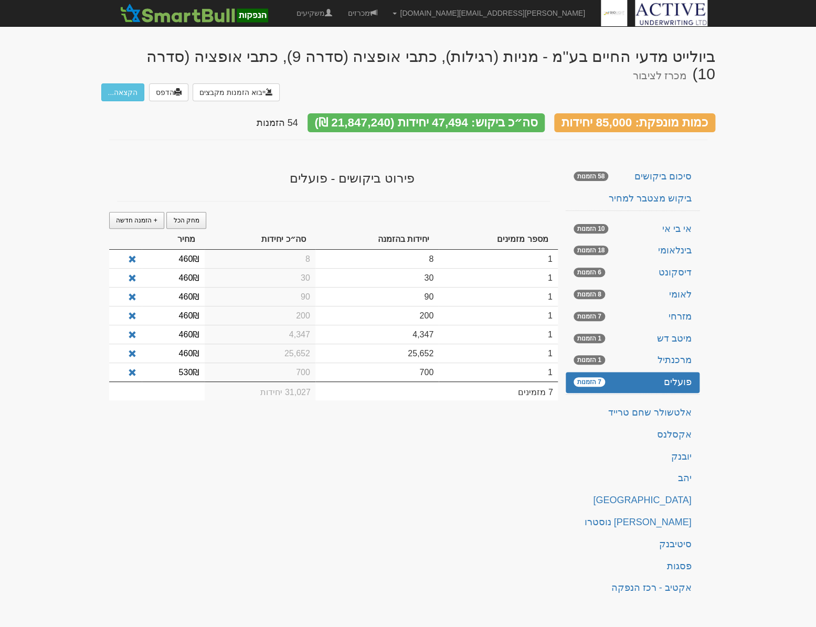
click at [368, 344] on td "25,652" at bounding box center [376, 353] width 123 height 19
click at [403, 344] on td "25,652" at bounding box center [376, 353] width 123 height 19
type input "22391"
click at [389, 346] on td "22,391" at bounding box center [376, 353] width 123 height 19
drag, startPoint x: 401, startPoint y: 344, endPoint x: 408, endPoint y: 346, distance: 7.6
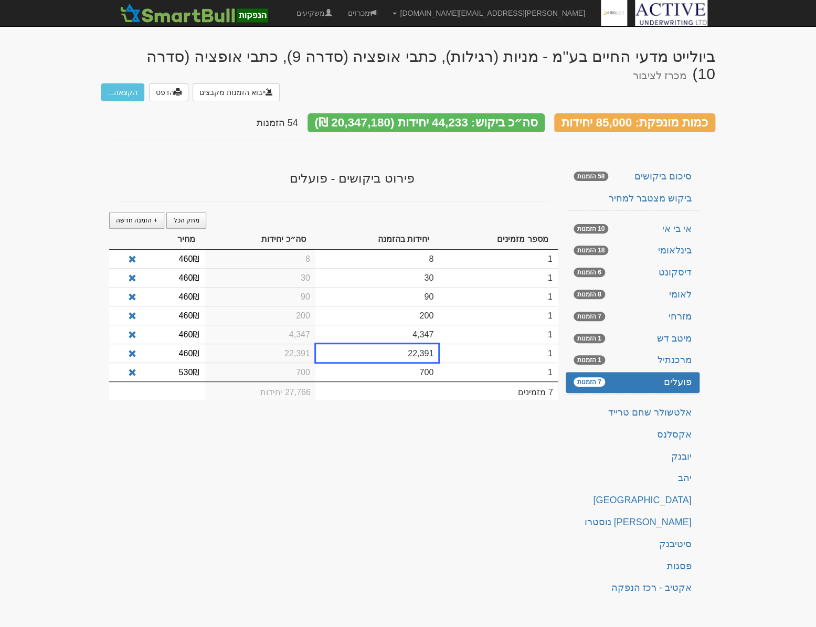
click at [405, 345] on td "22,391" at bounding box center [376, 353] width 123 height 19
drag, startPoint x: 411, startPoint y: 348, endPoint x: 434, endPoint y: 351, distance: 23.3
click at [434, 351] on td "22,391" at bounding box center [376, 353] width 123 height 19
click at [395, 345] on td "22,391" at bounding box center [376, 353] width 123 height 19
type input "25652"
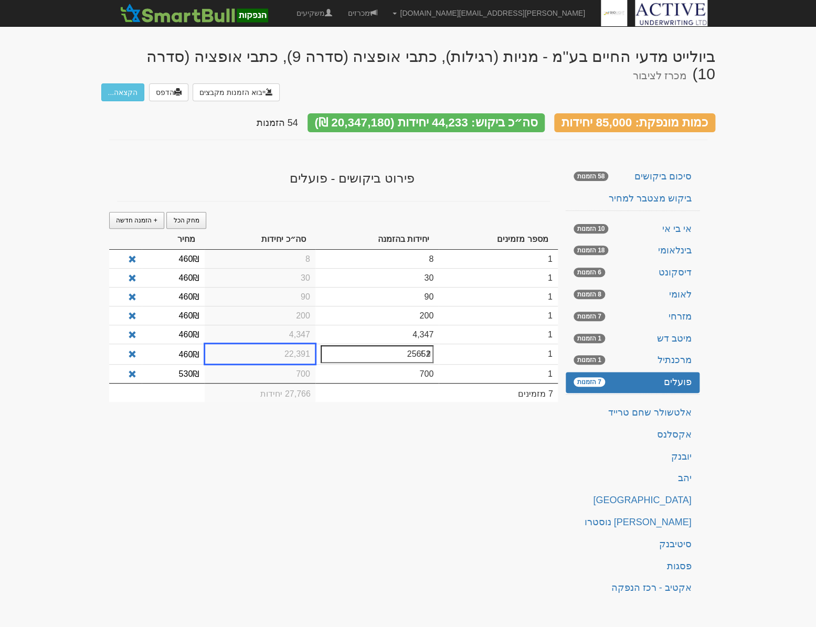
click at [370, 494] on div "ביולייט מדעי החיים בע''מ - מניות (רגילות), כתבי אופציה (סדרה 9), כתבי אופציה (ס…" at bounding box center [408, 320] width 614 height 566
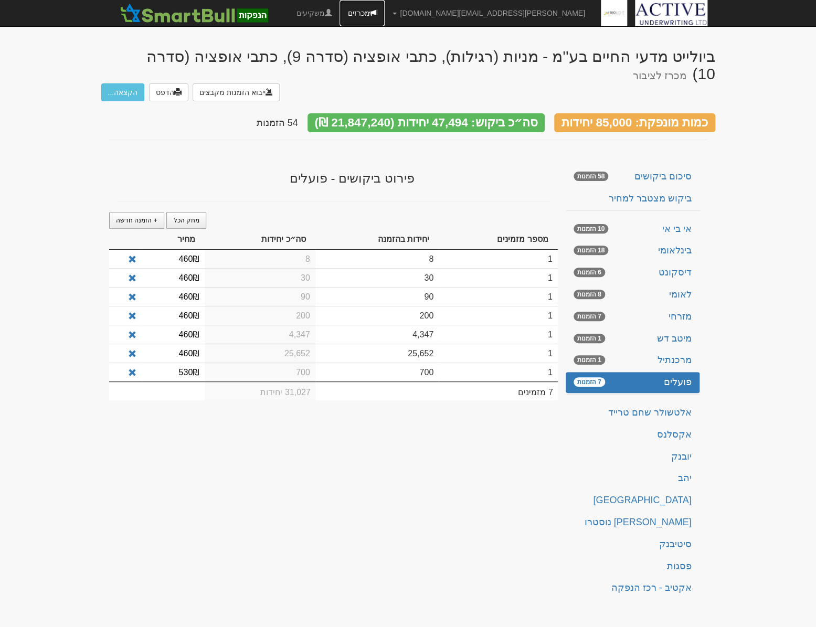
click at [384, 18] on link "מכרזים" at bounding box center [361, 13] width 45 height 26
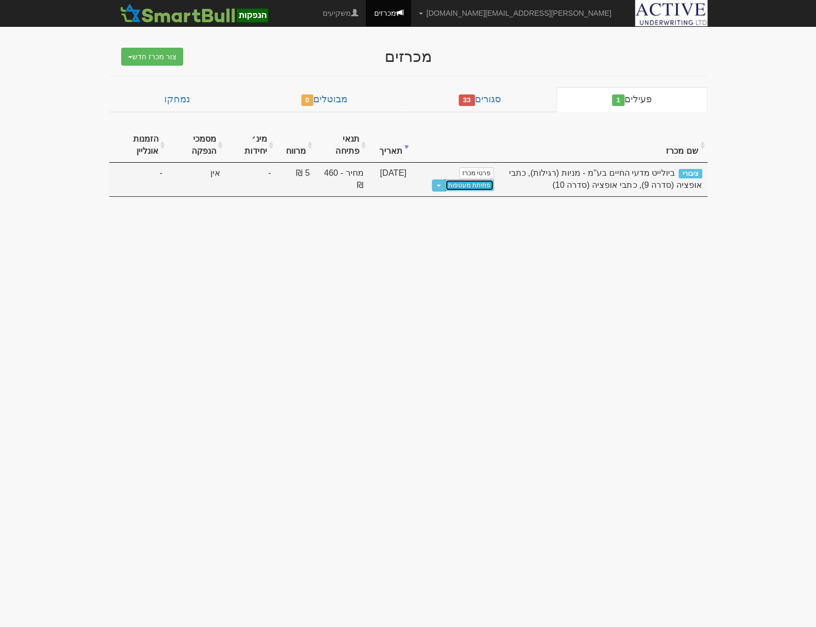
click at [478, 189] on link "פתיחת מעטפות" at bounding box center [469, 185] width 49 height 12
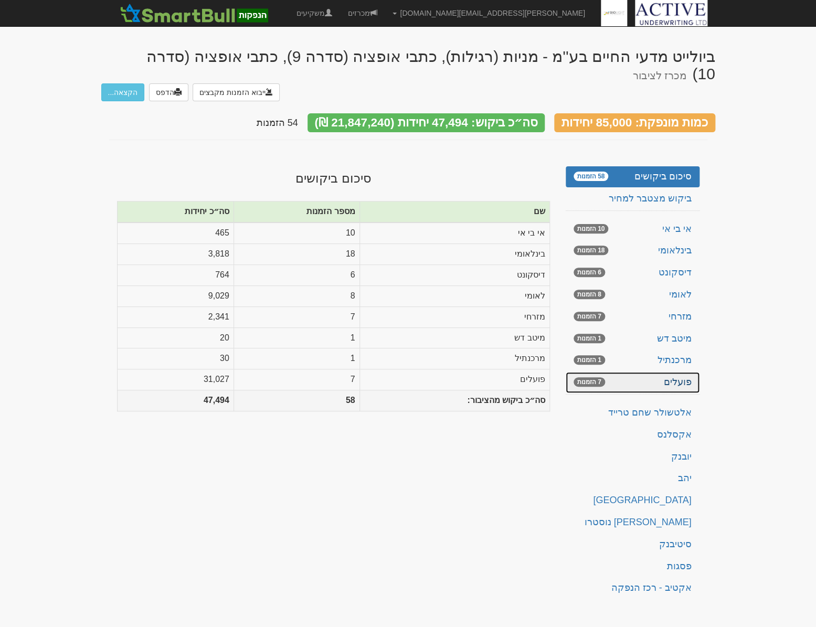
click at [668, 374] on link "פועלים 7 הזמנות" at bounding box center [632, 382] width 134 height 21
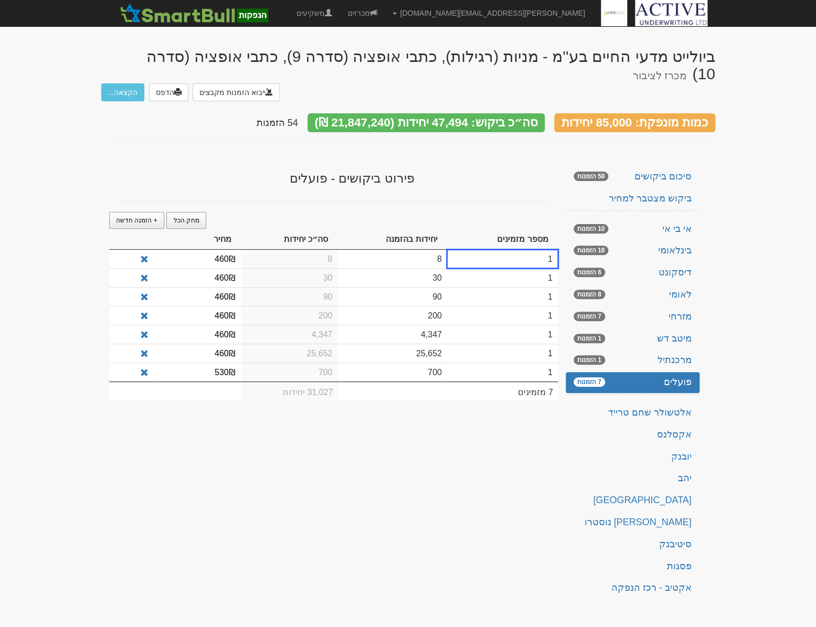
click at [404, 344] on td "25,652" at bounding box center [391, 353] width 109 height 19
click at [357, 161] on div "פירוט ביקושים - פועלים" at bounding box center [333, 175] width 448 height 29
click at [413, 345] on td "25,652" at bounding box center [391, 353] width 109 height 19
type input "21739"
click at [446, 161] on div "פירוט ביקושים - פועלים" at bounding box center [333, 175] width 448 height 29
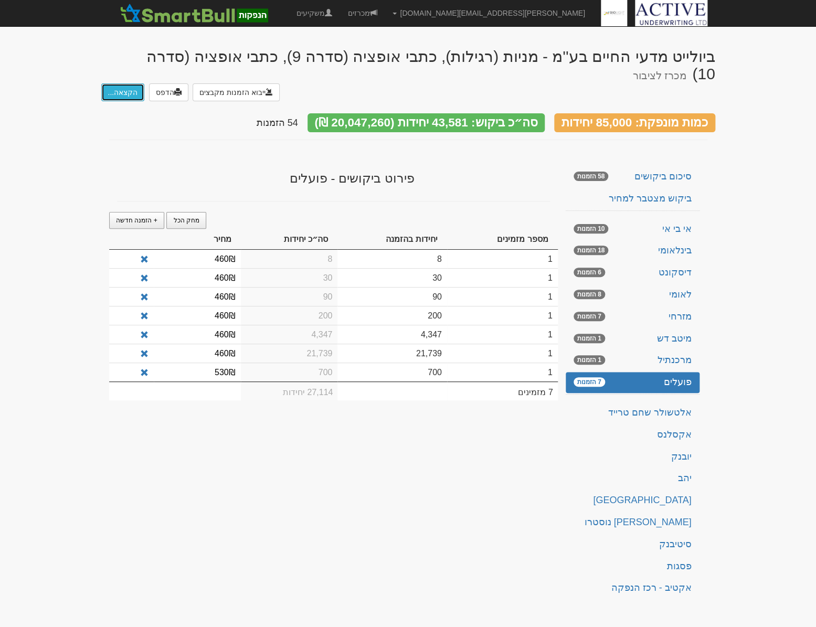
click at [121, 86] on button "הקצאה..." at bounding box center [123, 92] width 44 height 18
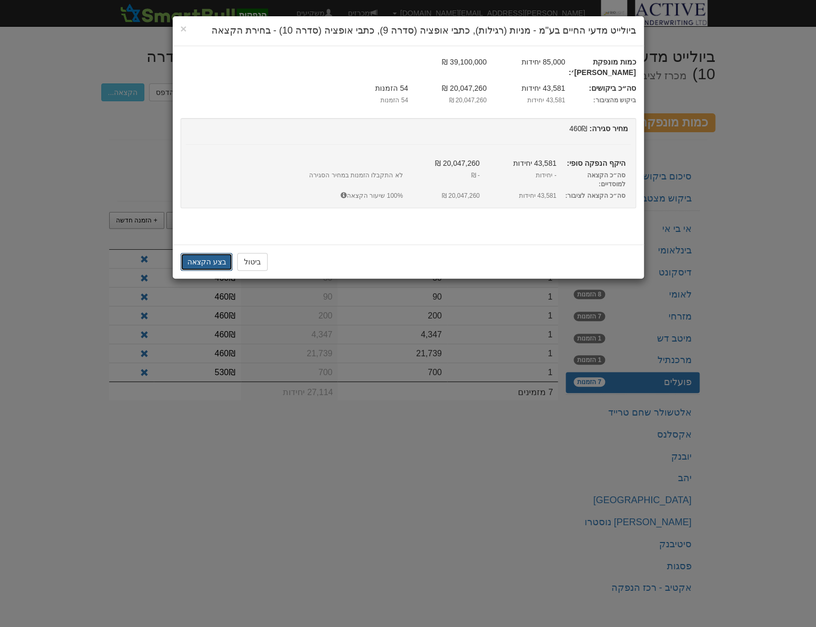
click at [217, 253] on button "בצע הקצאה" at bounding box center [206, 262] width 52 height 18
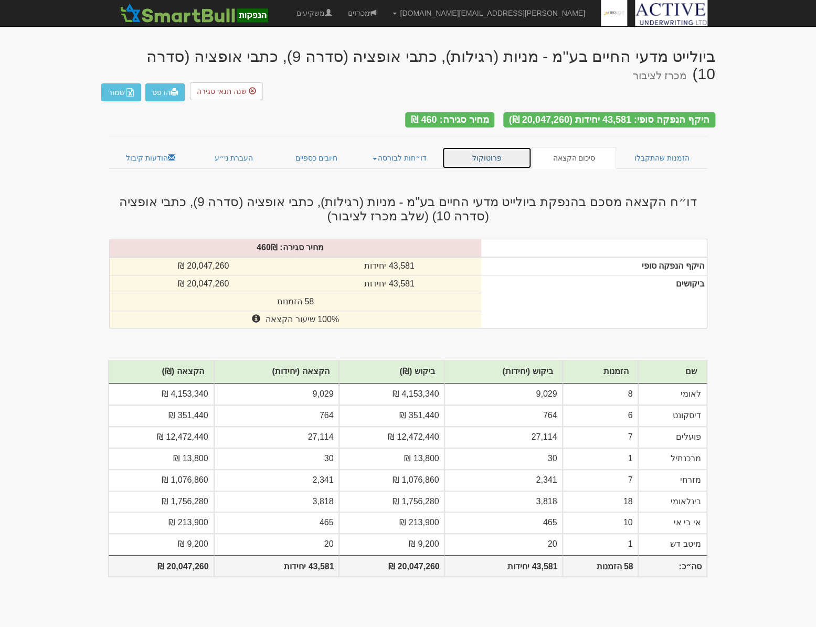
click at [484, 147] on link "פרוטוקול" at bounding box center [487, 158] width 90 height 22
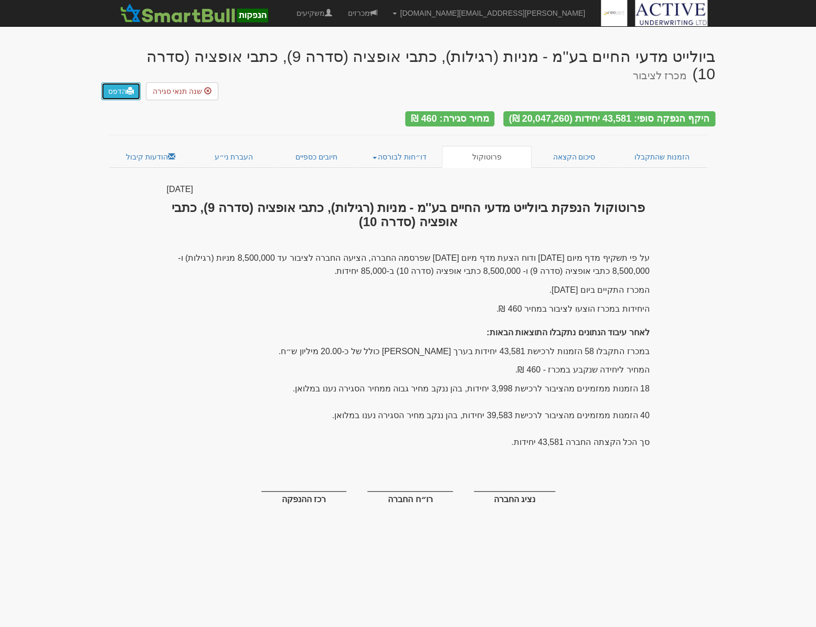
click at [117, 86] on link "הדפס" at bounding box center [120, 91] width 39 height 18
click at [375, 146] on link "דו״חות לבורסה" at bounding box center [399, 157] width 85 height 22
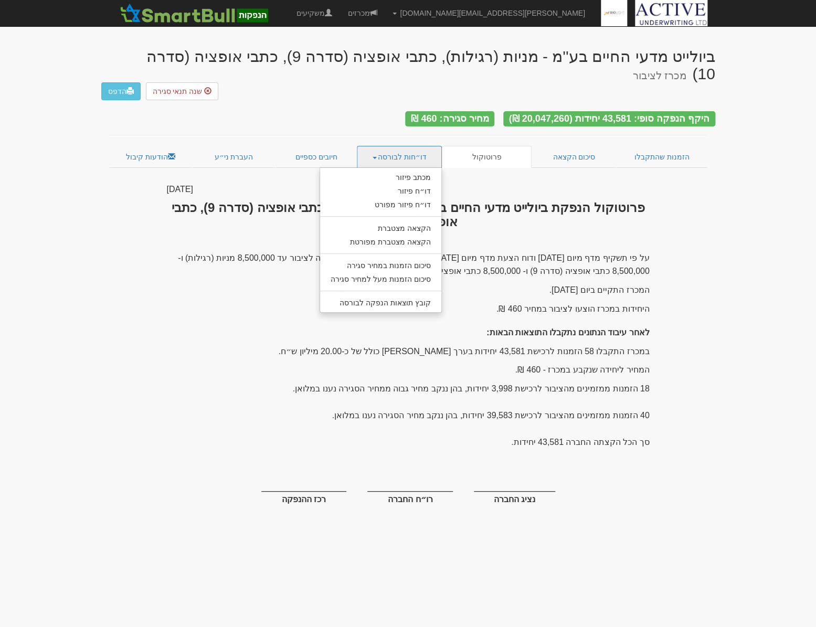
click at [227, 310] on div "על פי תשקיף מדף מיום 27/5/2025 ודוח הצעת מדף מיום 17/9/2025 שפרסמה החברה, הציעה…" at bounding box center [408, 382] width 483 height 263
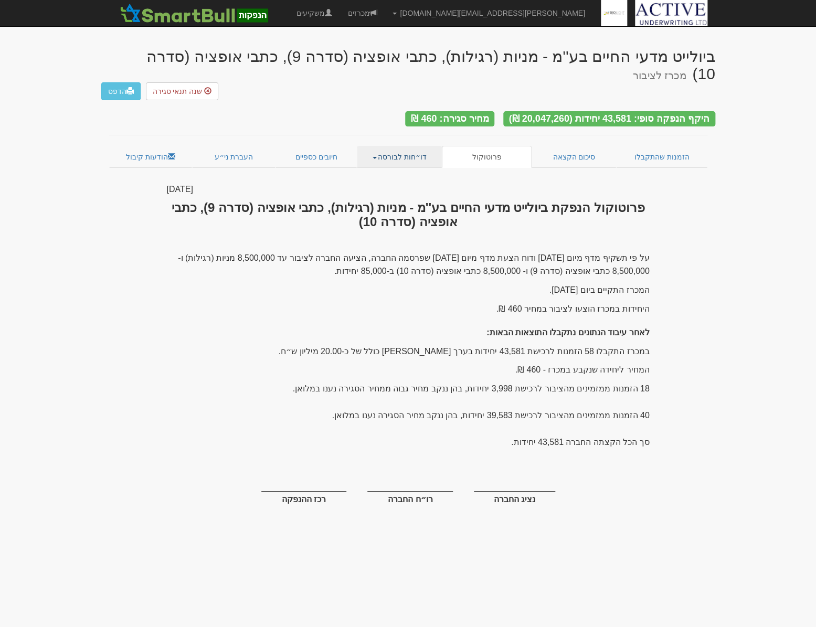
click at [375, 147] on link "דו״חות לבורסה" at bounding box center [399, 157] width 85 height 22
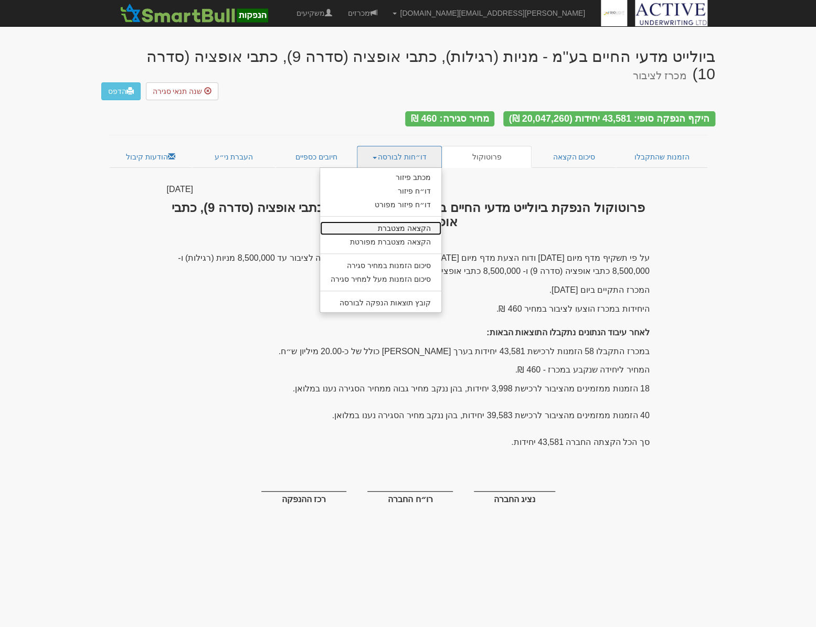
click at [407, 221] on link "הקצאה מצטברת" at bounding box center [380, 228] width 121 height 14
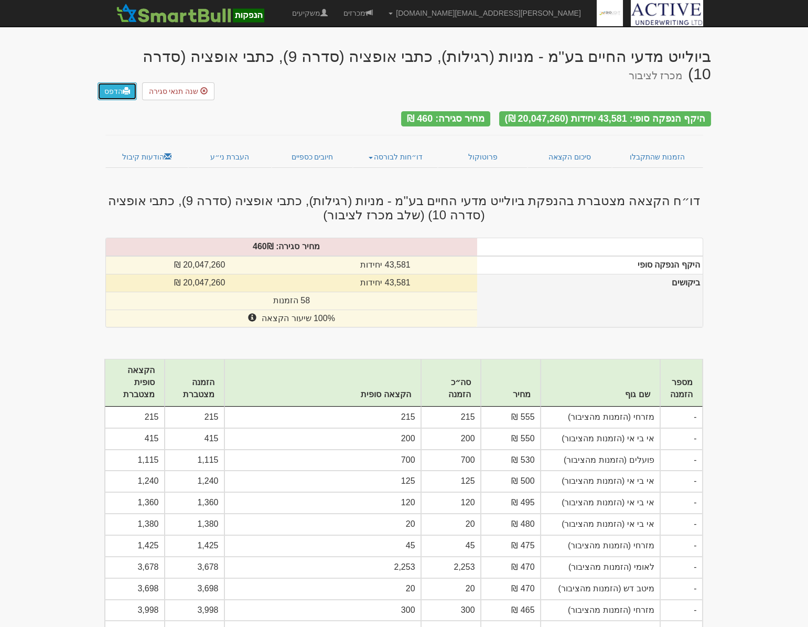
drag, startPoint x: 109, startPoint y: 84, endPoint x: 111, endPoint y: 278, distance: 194.1
click at [109, 84] on link "הדפס" at bounding box center [117, 91] width 39 height 18
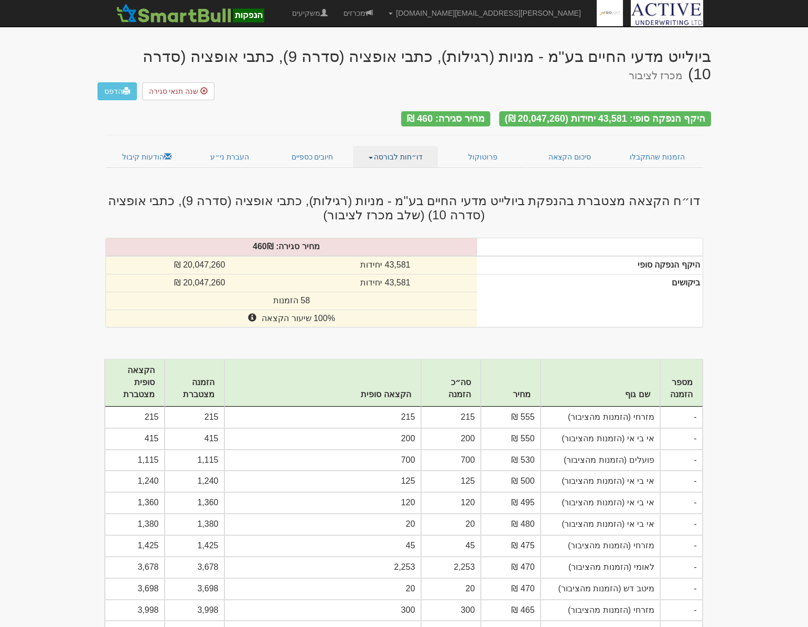
click at [372, 149] on link "דו״חות לבורסה" at bounding box center [395, 157] width 85 height 22
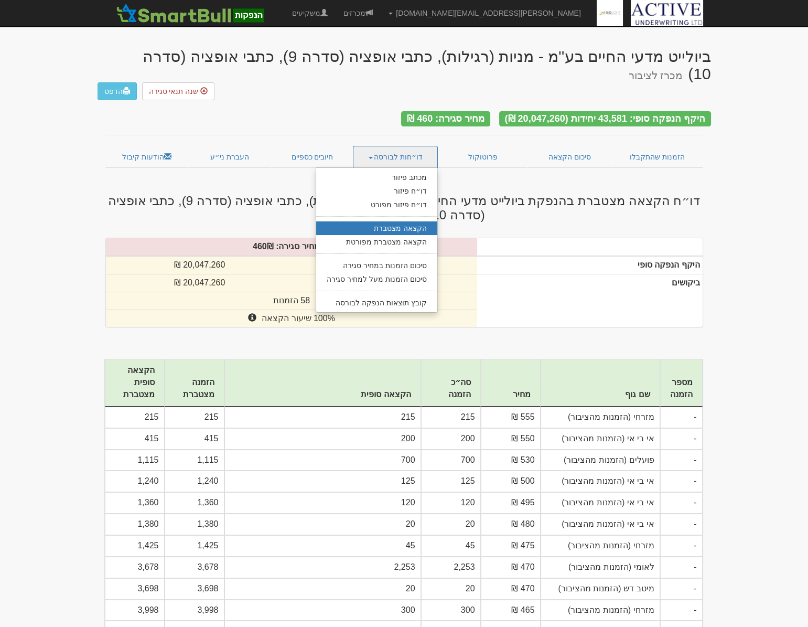
click at [316, 108] on div "היקף הנפקה סופי: 43,581 יחידות (20,047,260 ₪) מחיר סגירה: 460 ₪" at bounding box center [405, 112] width 614 height 24
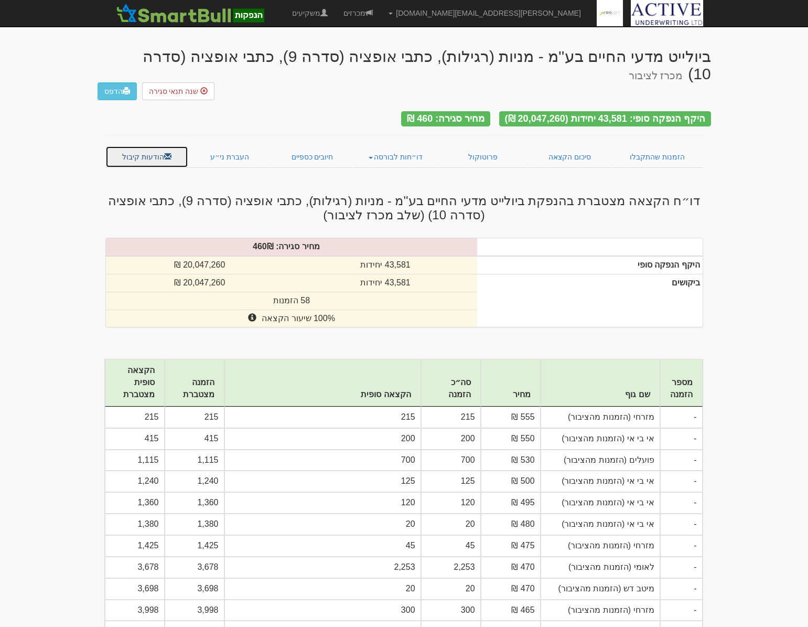
click at [157, 146] on link "הודעות קיבול" at bounding box center [146, 157] width 83 height 22
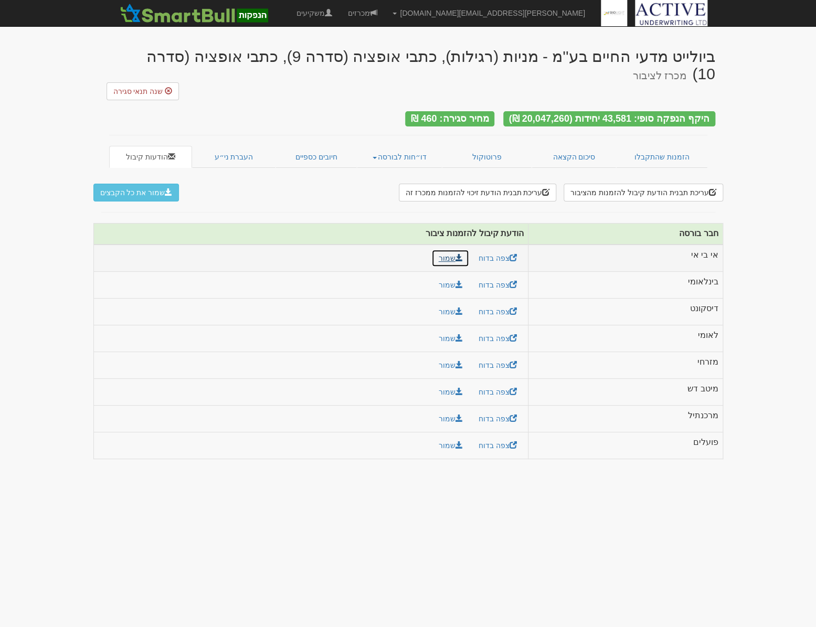
click at [444, 249] on link "שמור" at bounding box center [450, 258] width 38 height 18
click at [268, 88] on div "ביולייט מדעי החיים בע''מ - מניות (רגילות), כתבי אופציה (סדרה 9), כתבי אופציה (ס…" at bounding box center [408, 68] width 614 height 63
click at [451, 276] on link "שמור" at bounding box center [450, 285] width 38 height 18
click at [790, 284] on body "neil@activeu.co.il הגדרות חשבונות הנפקה תבניות הודעות קיבול" at bounding box center [408, 313] width 816 height 627
click at [446, 303] on link "שמור" at bounding box center [450, 312] width 38 height 18
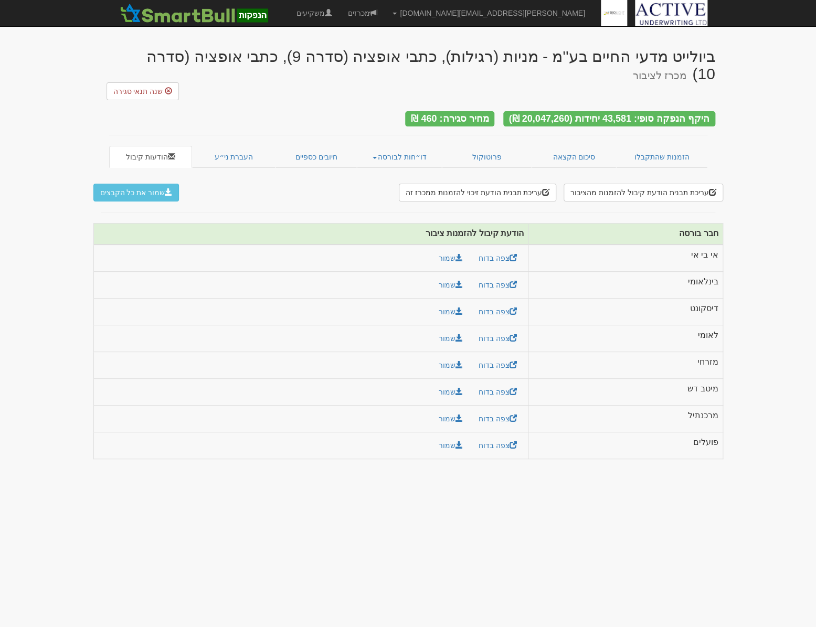
drag, startPoint x: 584, startPoint y: 521, endPoint x: 587, endPoint y: 510, distance: 11.0
click at [584, 521] on body "neil@activeu.co.il הגדרות חשבונות הנפקה תבניות הודעות קיבול" at bounding box center [408, 313] width 816 height 627
click at [457, 334] on span at bounding box center [458, 337] width 7 height 7
drag, startPoint x: 243, startPoint y: 102, endPoint x: 312, endPoint y: 126, distance: 72.8
click at [243, 102] on div "היקף הנפקה סופי: 43,581 יחידות (20,047,260 ₪) מחיר סגירה: 460 ₪" at bounding box center [408, 112] width 614 height 24
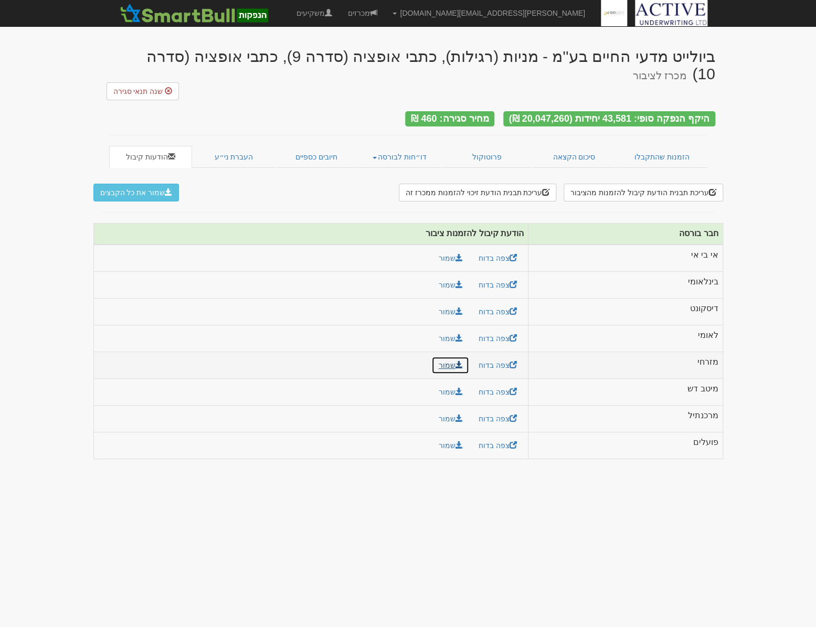
click at [461, 356] on link "שמור" at bounding box center [450, 365] width 38 height 18
click at [48, 99] on body "neil@activeu.co.il הגדרות חשבונות הנפקה תבניות הודעות קיבול" at bounding box center [408, 313] width 816 height 627
click at [451, 383] on link "שמור" at bounding box center [450, 392] width 38 height 18
drag, startPoint x: 324, startPoint y: 115, endPoint x: 336, endPoint y: 114, distance: 11.6
click at [324, 115] on div "ביולייט מדעי החיים בע''מ - מניות (רגילות), כתבי אופציה (סדרה 9), כתבי אופציה (ס…" at bounding box center [408, 253] width 614 height 432
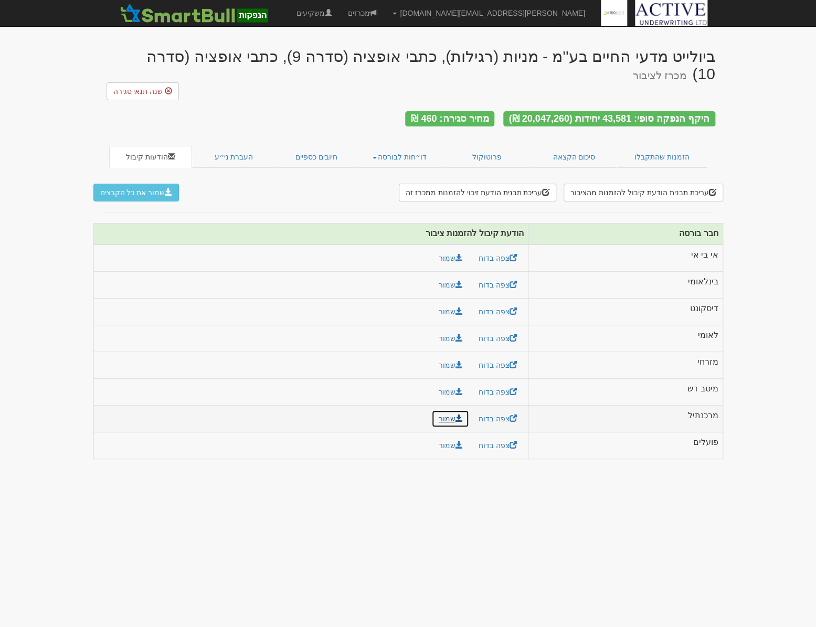
click at [448, 410] on link "שמור" at bounding box center [450, 419] width 38 height 18
click at [34, 109] on body "neil@activeu.co.il הגדרות חשבונות הנפקה תבניות הודעות קיבול" at bounding box center [408, 313] width 816 height 627
click at [443, 436] on link "שמור" at bounding box center [450, 445] width 38 height 18
drag, startPoint x: 359, startPoint y: 98, endPoint x: 362, endPoint y: 93, distance: 5.7
click at [359, 100] on div "היקף הנפקה סופי: 43,581 יחידות (20,047,260 ₪) מחיר סגירה: 460 ₪" at bounding box center [408, 112] width 614 height 24
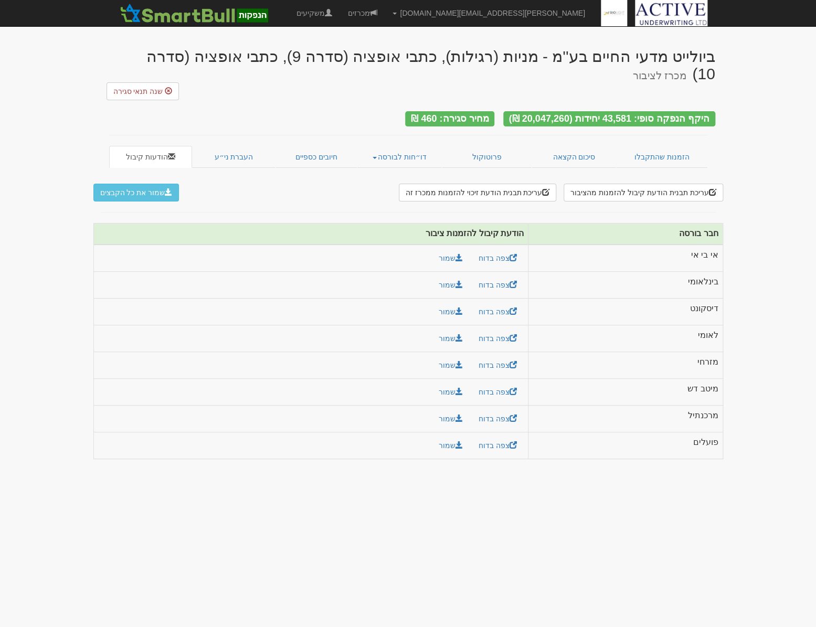
click at [804, 393] on body "neil@activeu.co.il הגדרות חשבונות הנפקה תבניות הודעות קיבול" at bounding box center [408, 313] width 816 height 627
click at [367, 147] on link "דו״חות לבורסה" at bounding box center [399, 157] width 85 height 22
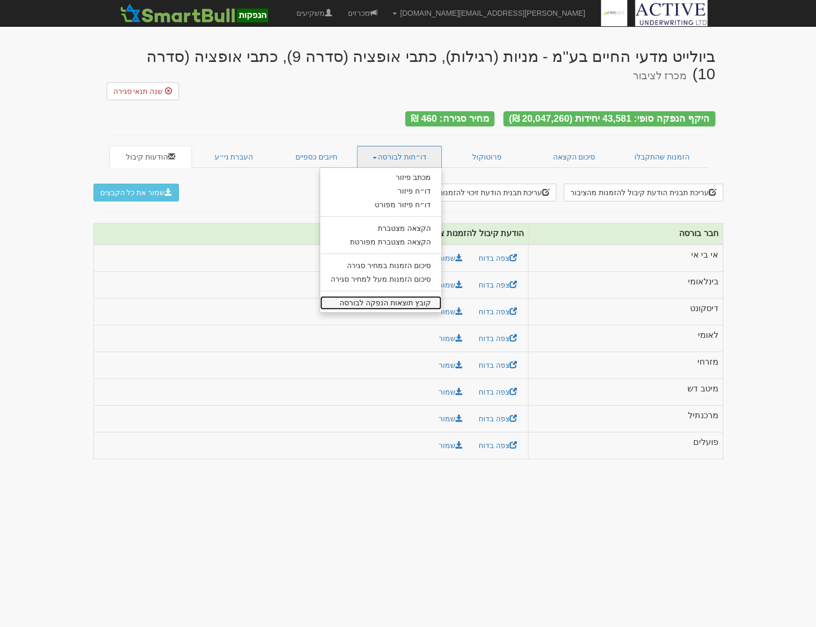
click at [399, 296] on link "קובץ תוצאות הנפקה לבורסה" at bounding box center [380, 303] width 121 height 14
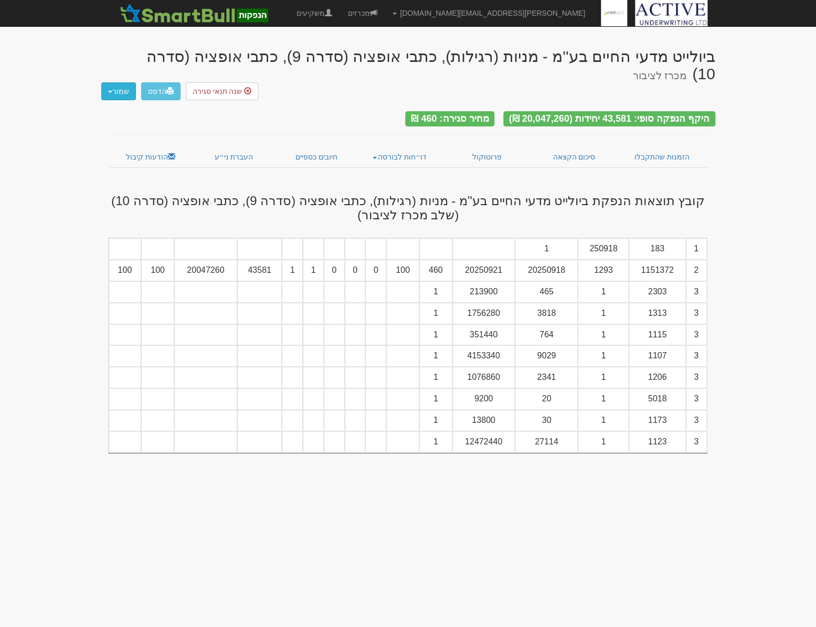
click at [106, 85] on button "שמור" at bounding box center [118, 91] width 35 height 18
click at [100, 131] on link "קובץ tase" at bounding box center [93, 135] width 83 height 14
drag, startPoint x: 340, startPoint y: 95, endPoint x: 226, endPoint y: 109, distance: 114.6
click at [340, 100] on div "היקף הנפקה סופי: 43,581 יחידות (20,047,260 ₪) מחיר סגירה: 460 ₪" at bounding box center [408, 112] width 614 height 24
click at [110, 85] on button "שמור" at bounding box center [118, 91] width 35 height 18
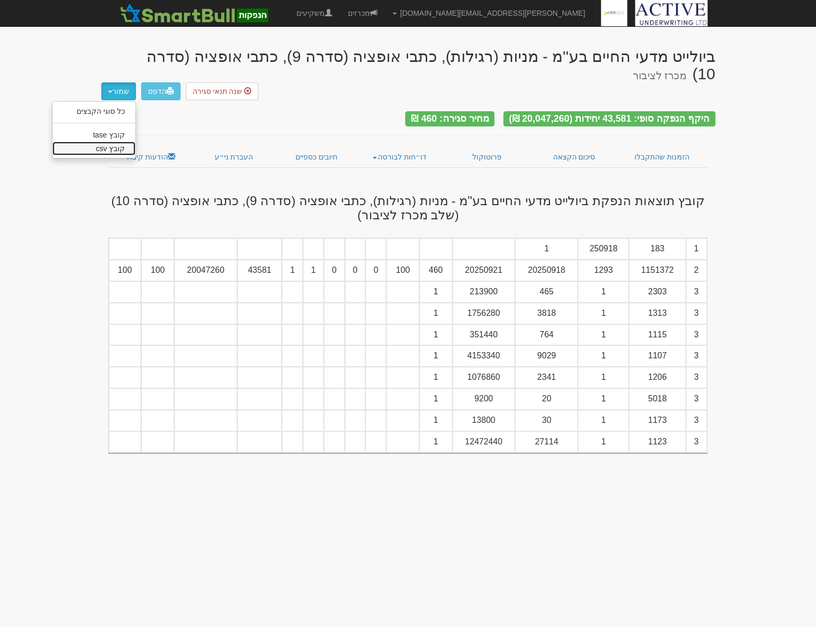
click at [110, 142] on link "קובץ csv" at bounding box center [93, 149] width 83 height 14
drag, startPoint x: 151, startPoint y: 147, endPoint x: 165, endPoint y: 161, distance: 20.0
click at [151, 147] on link "הודעות קיבול" at bounding box center [150, 157] width 83 height 22
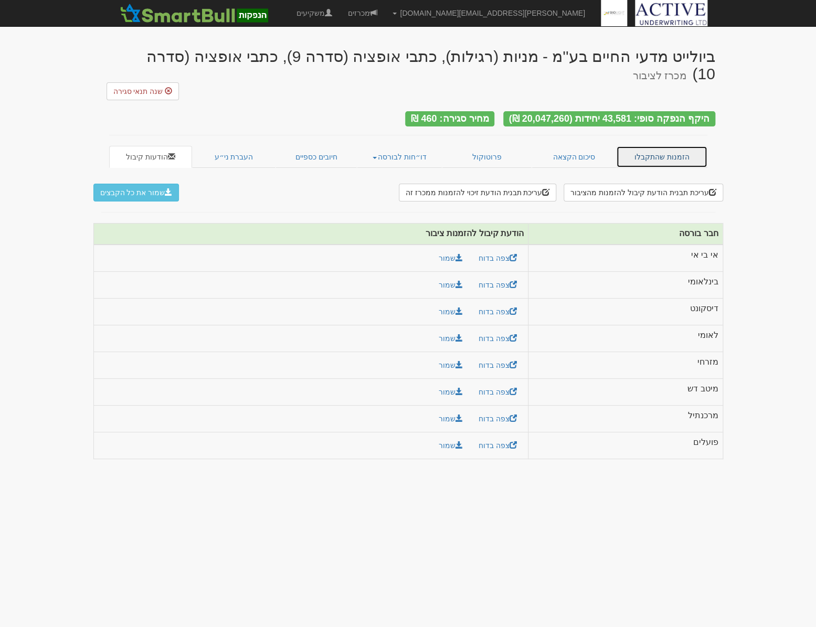
click at [648, 146] on link "הזמנות שהתקבלו" at bounding box center [661, 157] width 91 height 22
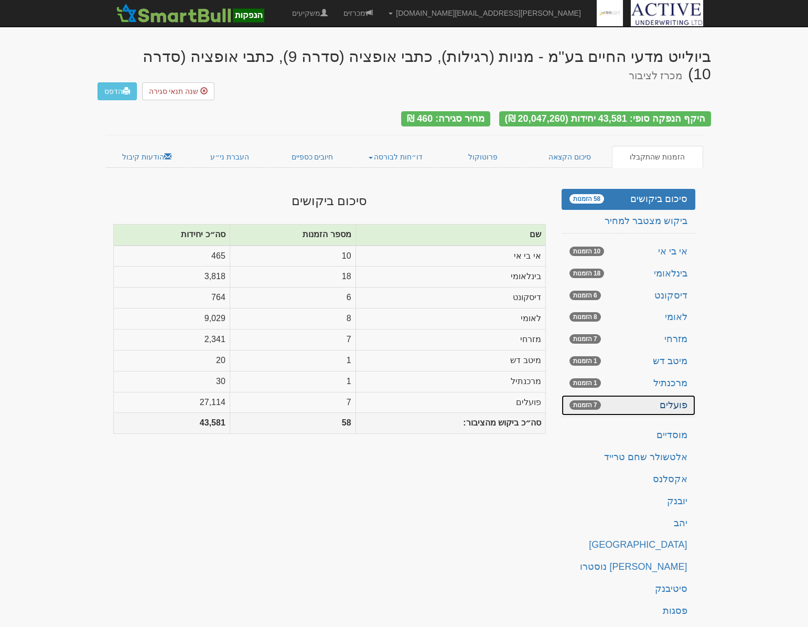
click at [659, 395] on link "פועלים 7 הזמנות" at bounding box center [629, 405] width 134 height 21
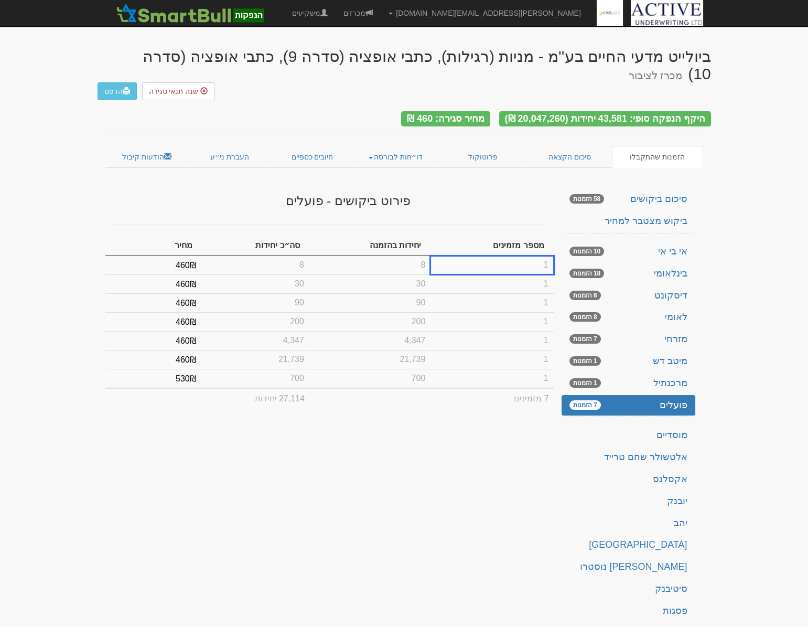
click at [489, 188] on div "פירוט ביקושים - פועלים" at bounding box center [329, 198] width 448 height 29
click at [475, 148] on link "פרוטוקול" at bounding box center [483, 157] width 90 height 22
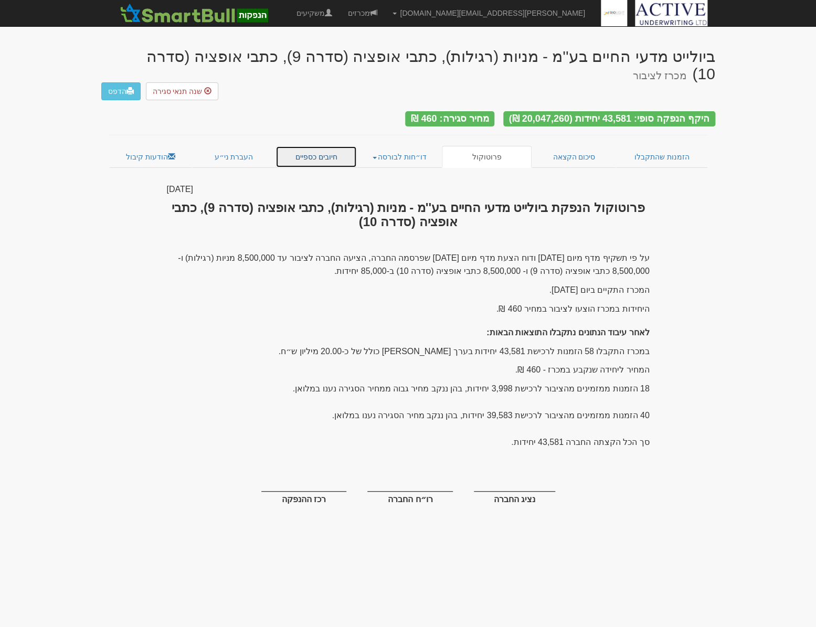
click at [314, 146] on link "חיובים כספיים" at bounding box center [316, 157] width 82 height 22
